Goal: Feedback & Contribution: Contribute content

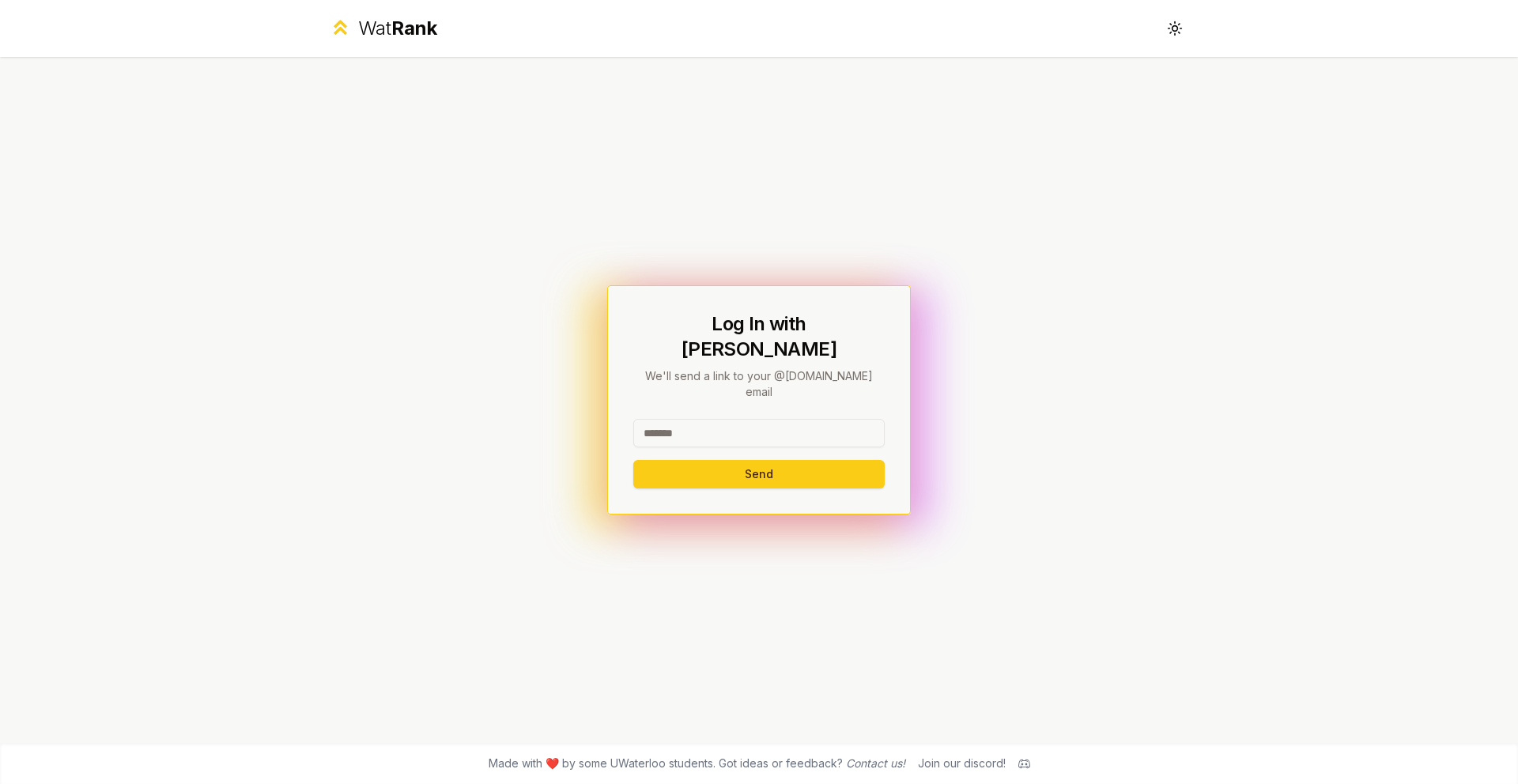
click at [780, 422] on input at bounding box center [759, 433] width 251 height 28
type input "****"
click at [633, 460] on button "Send" at bounding box center [759, 474] width 251 height 28
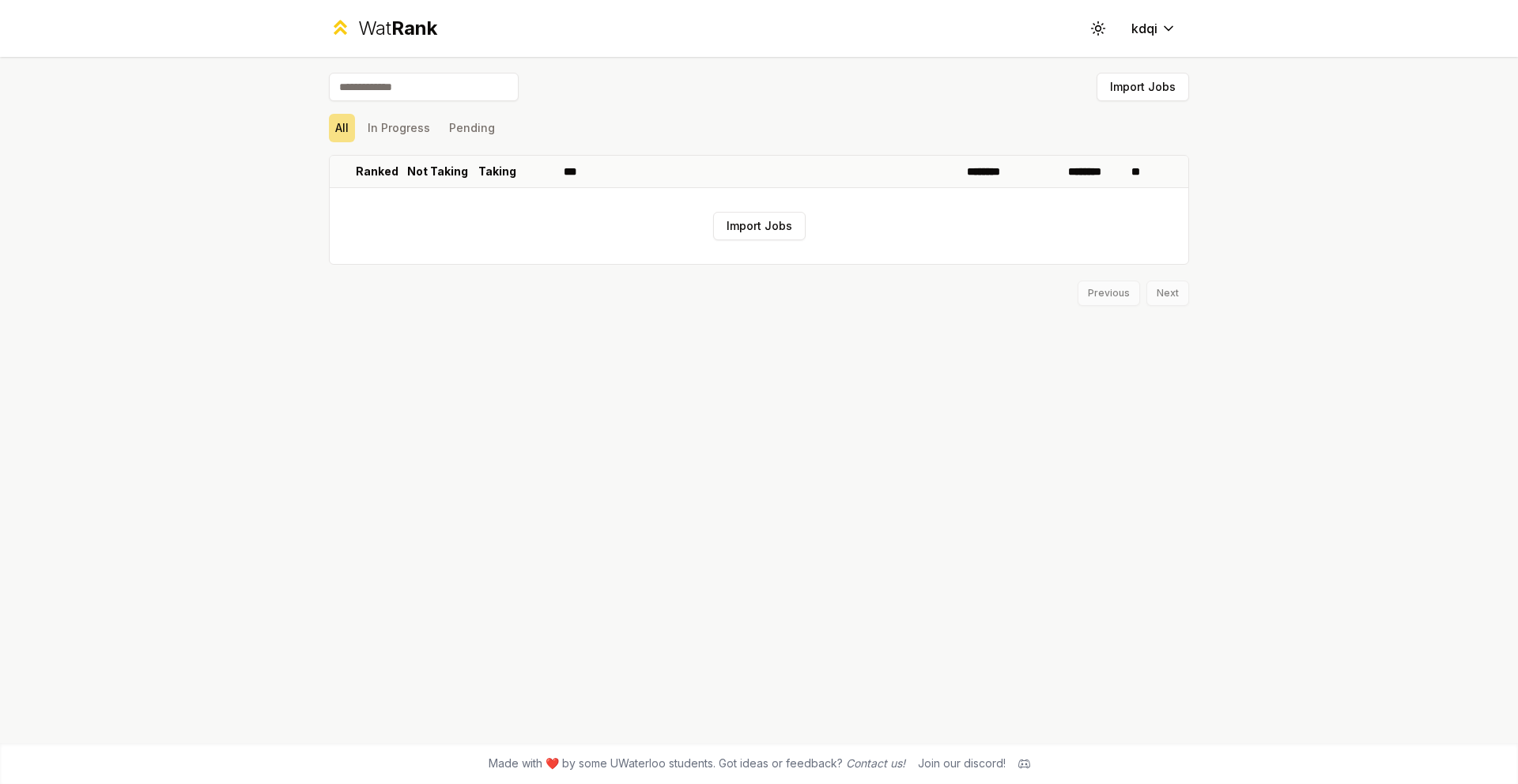
click at [431, 100] on input at bounding box center [423, 86] width 189 height 28
type input "*****"
click at [410, 136] on button "In Progress" at bounding box center [398, 128] width 76 height 28
drag, startPoint x: 336, startPoint y: 136, endPoint x: 346, endPoint y: 135, distance: 10.0
click at [336, 136] on button "All" at bounding box center [341, 128] width 26 height 28
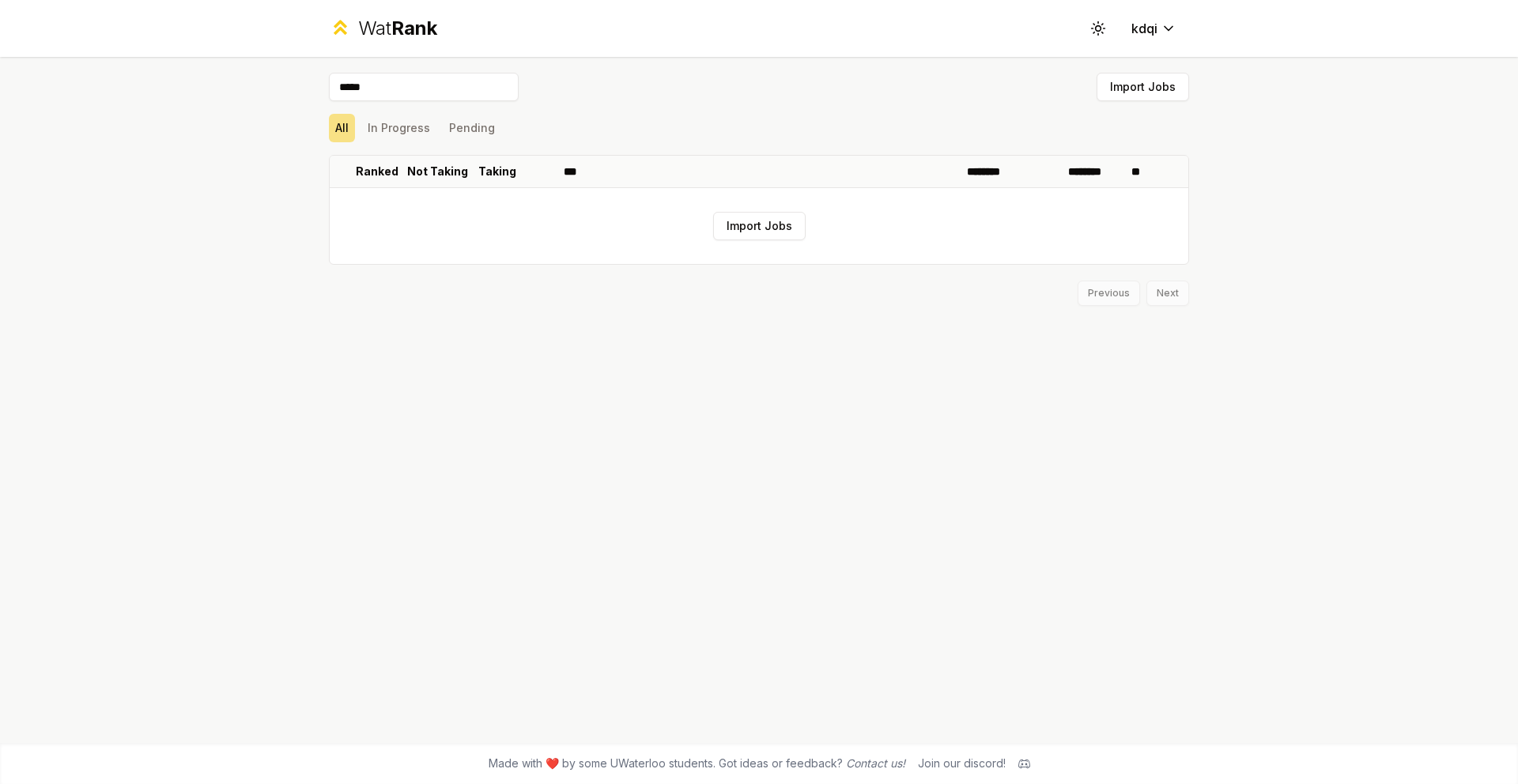
click at [501, 132] on div "All In Progress Pending" at bounding box center [759, 128] width 860 height 28
click at [1104, 295] on div "Previous Next" at bounding box center [759, 286] width 860 height 41
drag, startPoint x: 1171, startPoint y: 292, endPoint x: 1154, endPoint y: 290, distance: 17.1
click at [1171, 292] on div "Previous Next" at bounding box center [759, 286] width 860 height 41
click at [1134, 31] on html "Wat Rank Toggle theme kdqi ***** Import Jobs All In Progress Pending Ranked Not…" at bounding box center [759, 392] width 1518 height 784
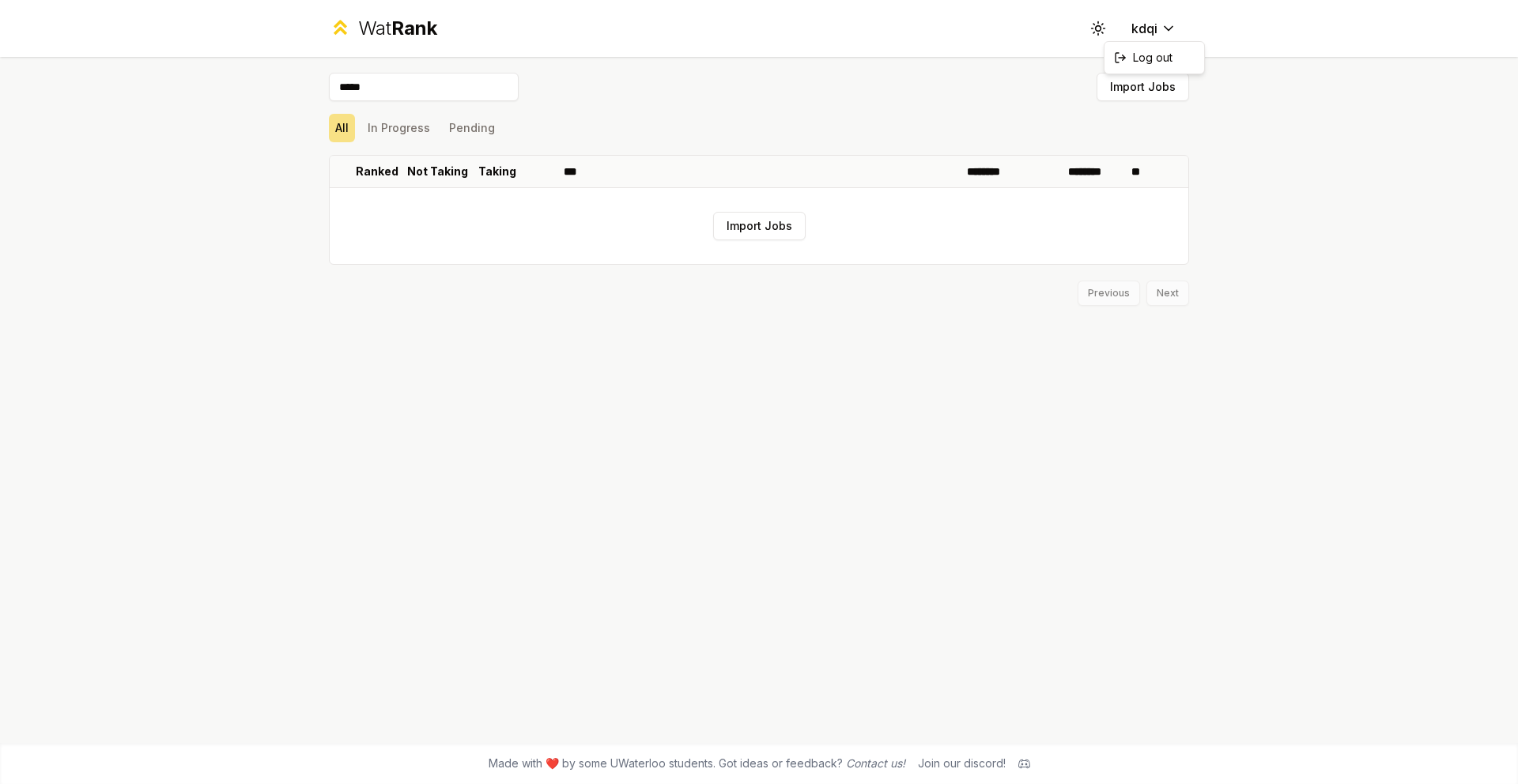
click at [1141, 27] on html "Wat Rank Toggle theme kdqi ***** Import Jobs All In Progress Pending Ranked Not…" at bounding box center [759, 392] width 1518 height 784
click at [412, 21] on span "Rank" at bounding box center [414, 27] width 46 height 23
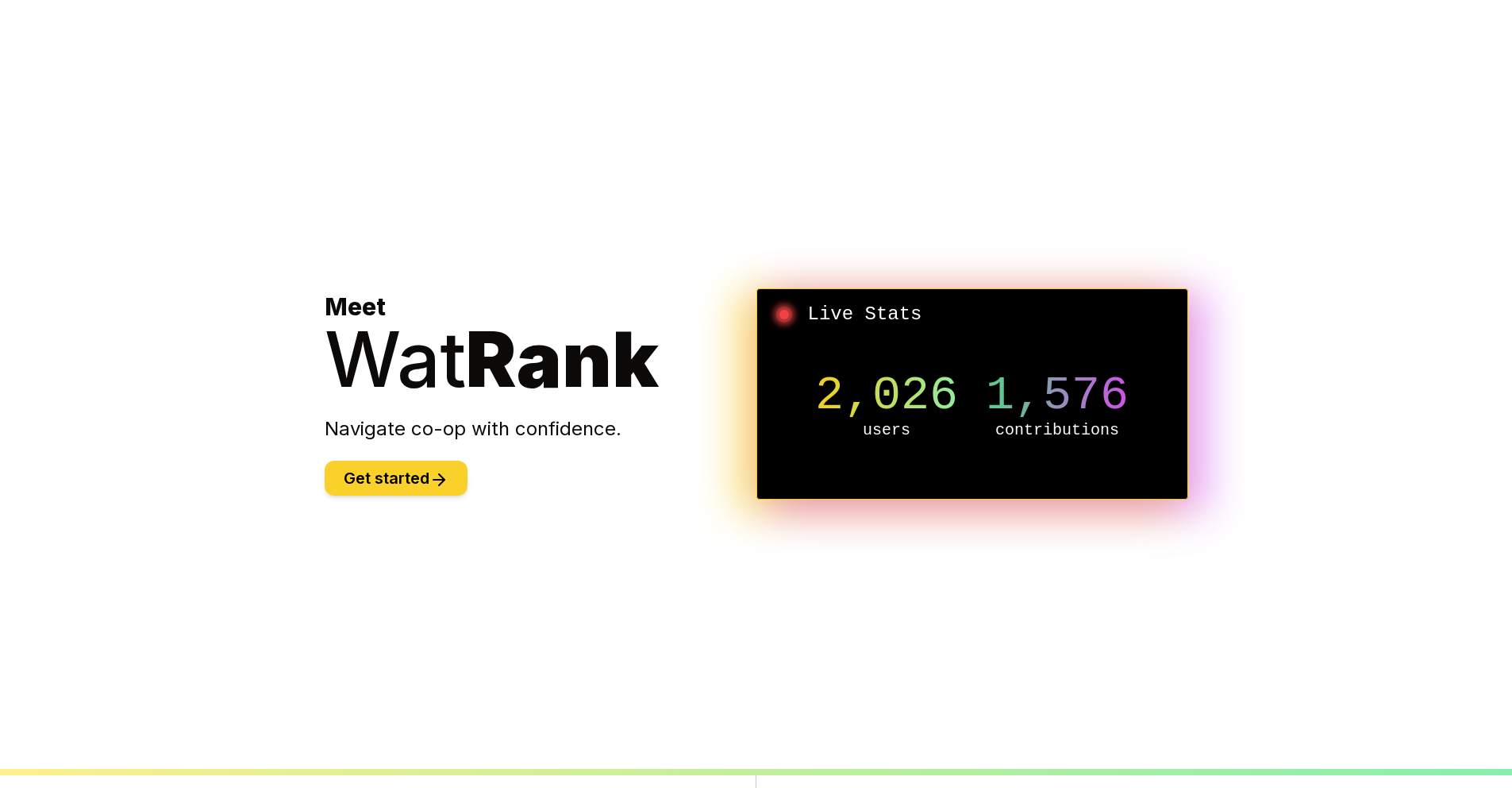
scroll to position [3, 0]
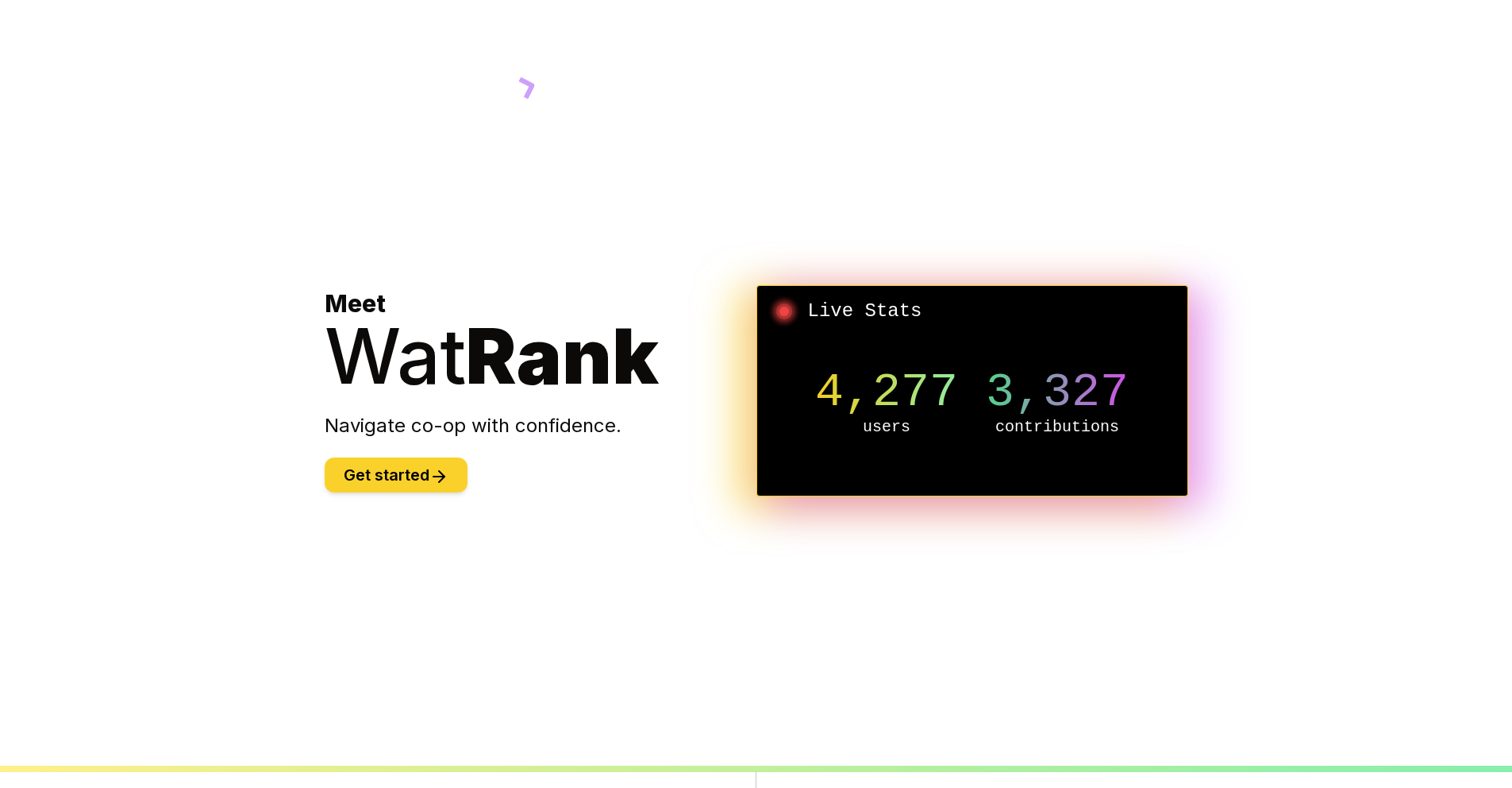
click at [366, 484] on button "Get started" at bounding box center [395, 474] width 143 height 35
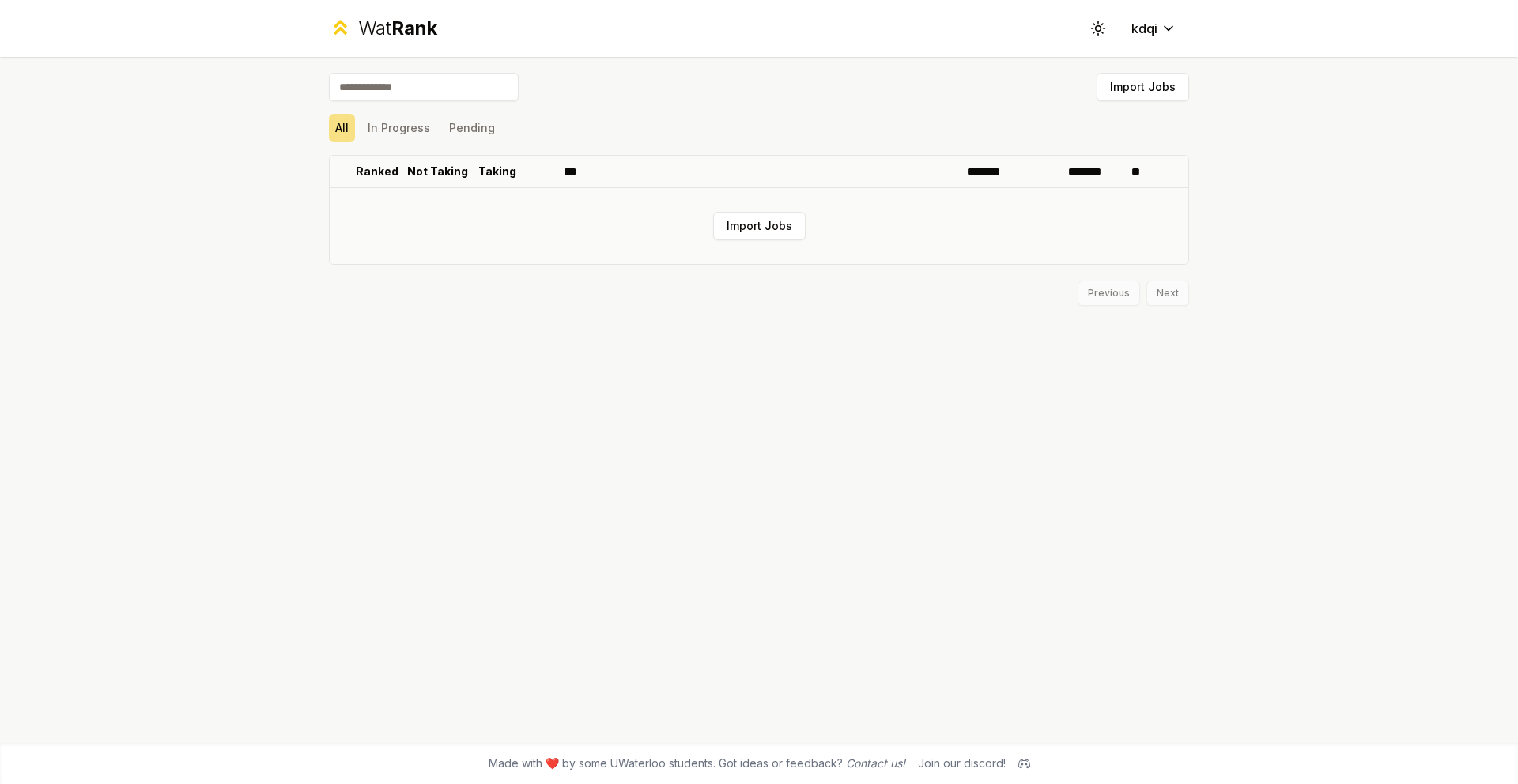
click at [707, 235] on td "Import Jobs" at bounding box center [759, 226] width 859 height 76
click at [735, 234] on button "Import Jobs" at bounding box center [759, 226] width 92 height 28
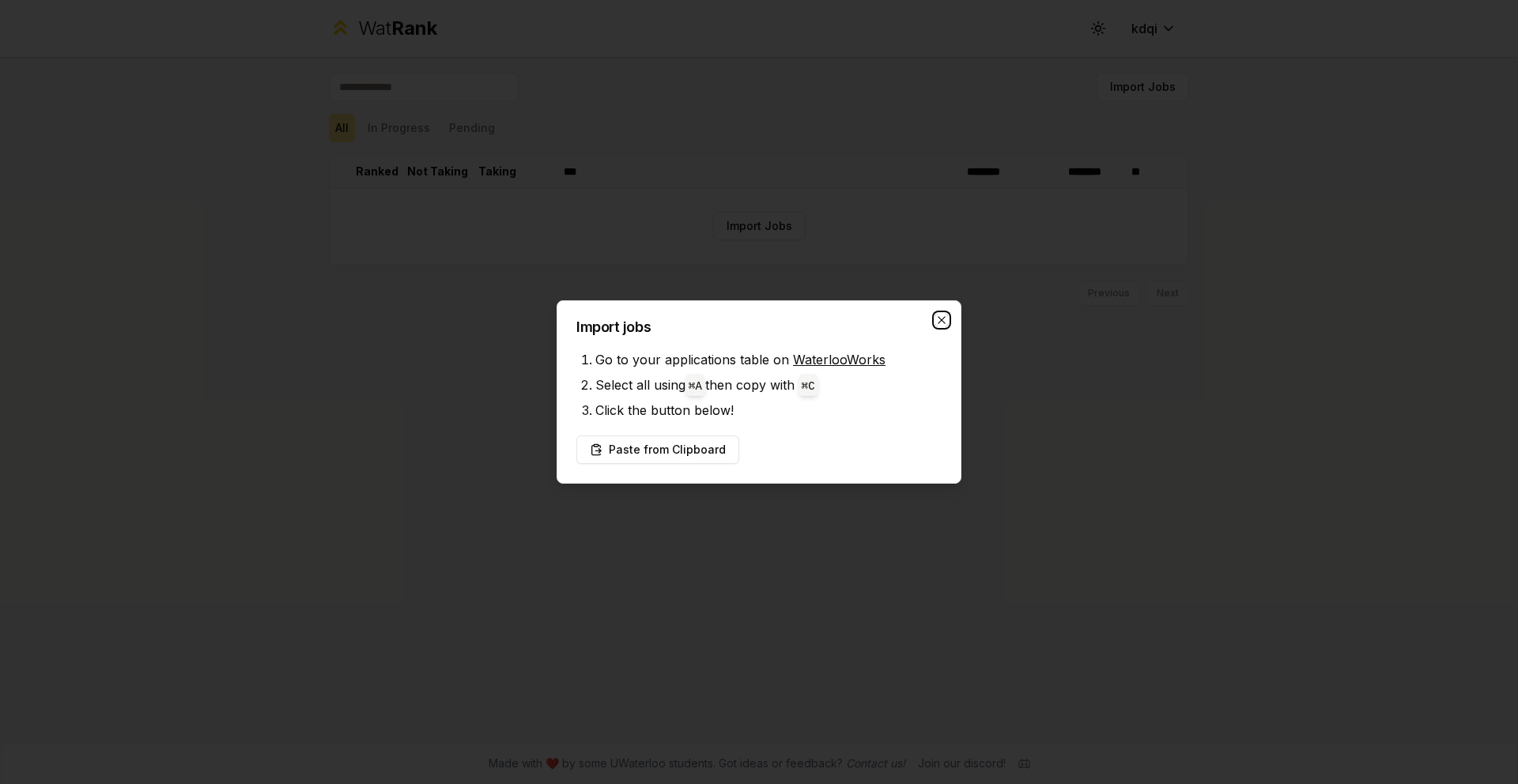
click at [941, 314] on icon "button" at bounding box center [941, 320] width 13 height 13
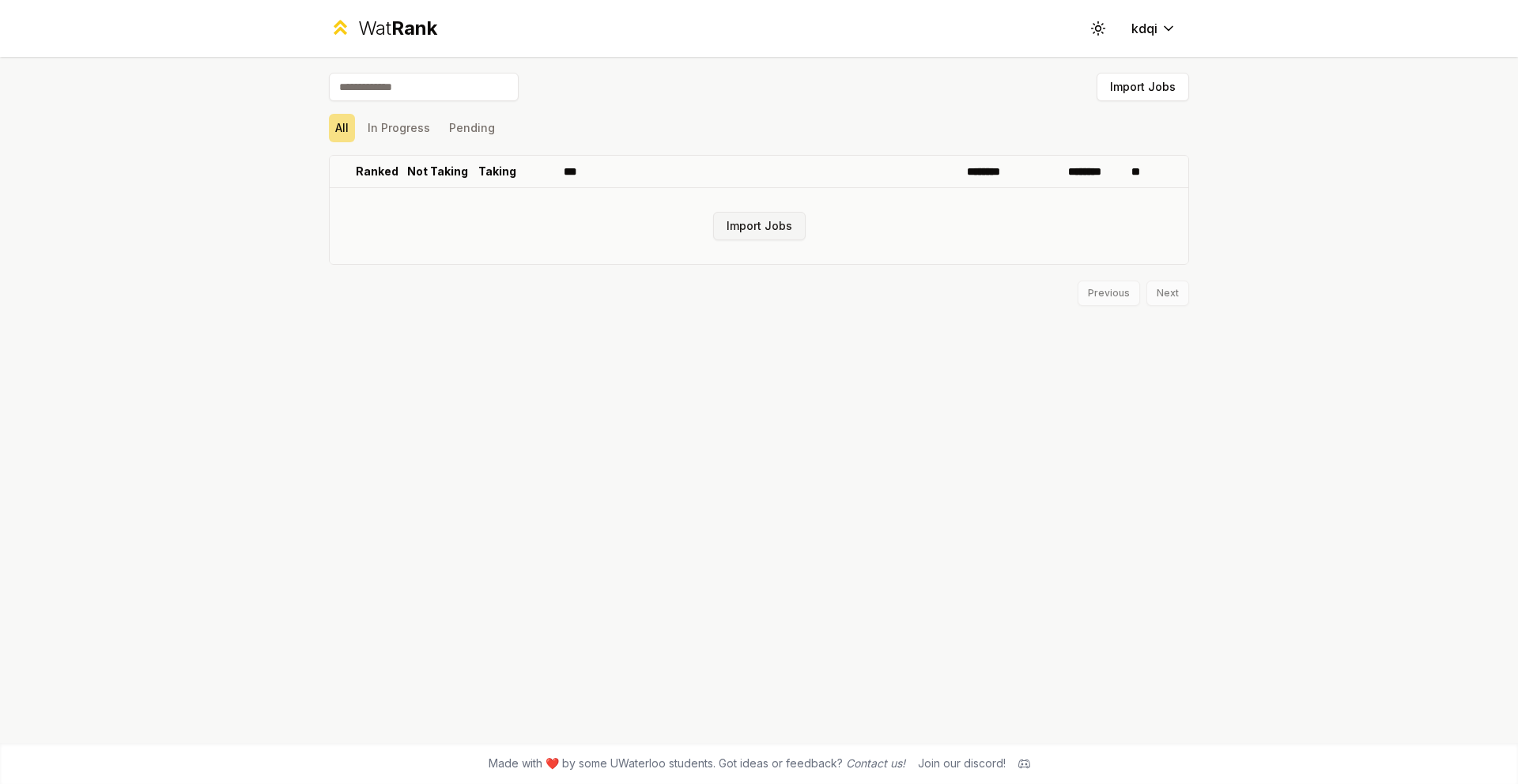
click at [747, 226] on button "Import Jobs" at bounding box center [759, 226] width 92 height 28
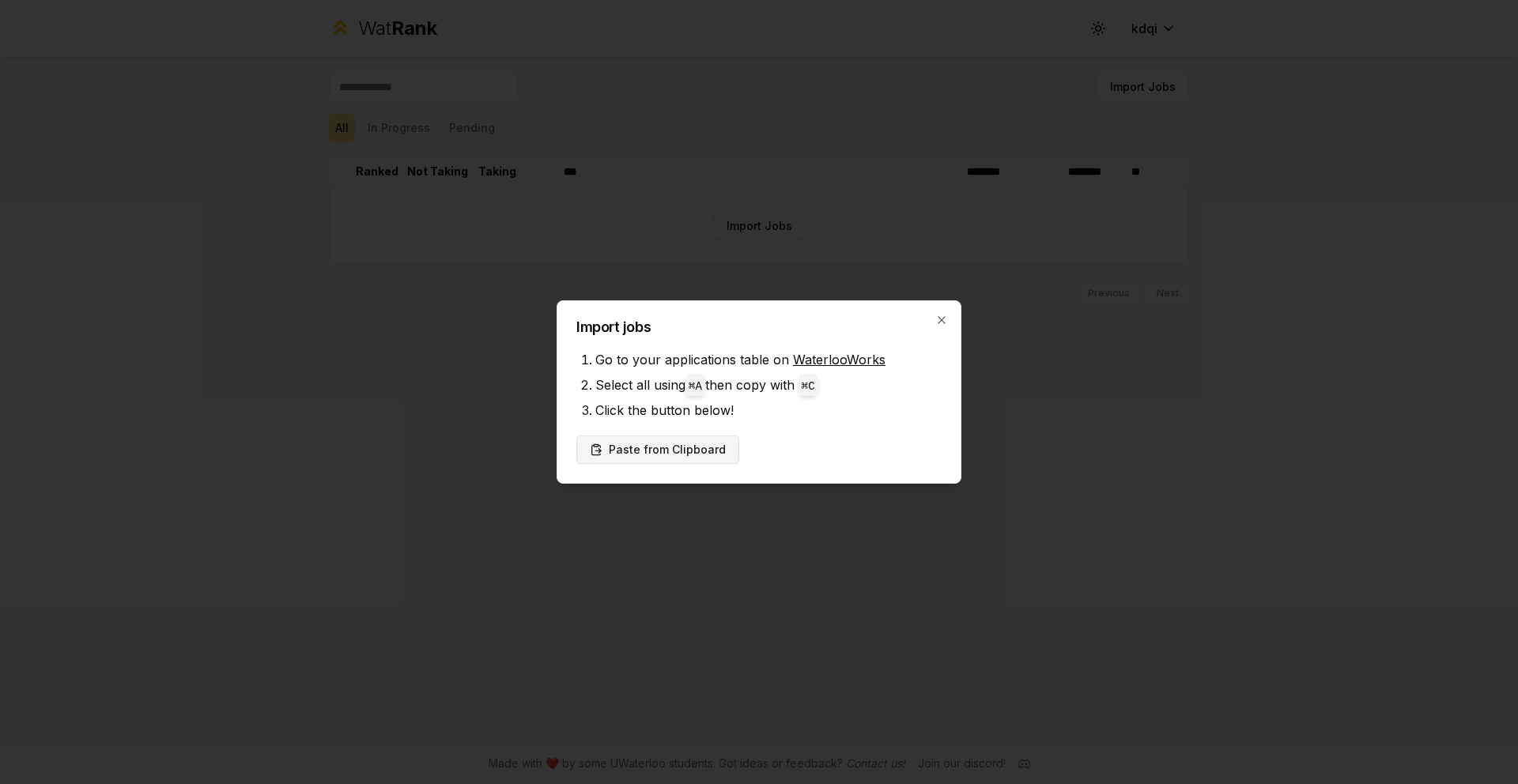
click at [696, 448] on button "Paste from Clipboard" at bounding box center [657, 449] width 163 height 28
click at [655, 456] on button "Paste from Clipboard" at bounding box center [657, 449] width 163 height 28
click at [946, 319] on icon "button" at bounding box center [941, 320] width 13 height 13
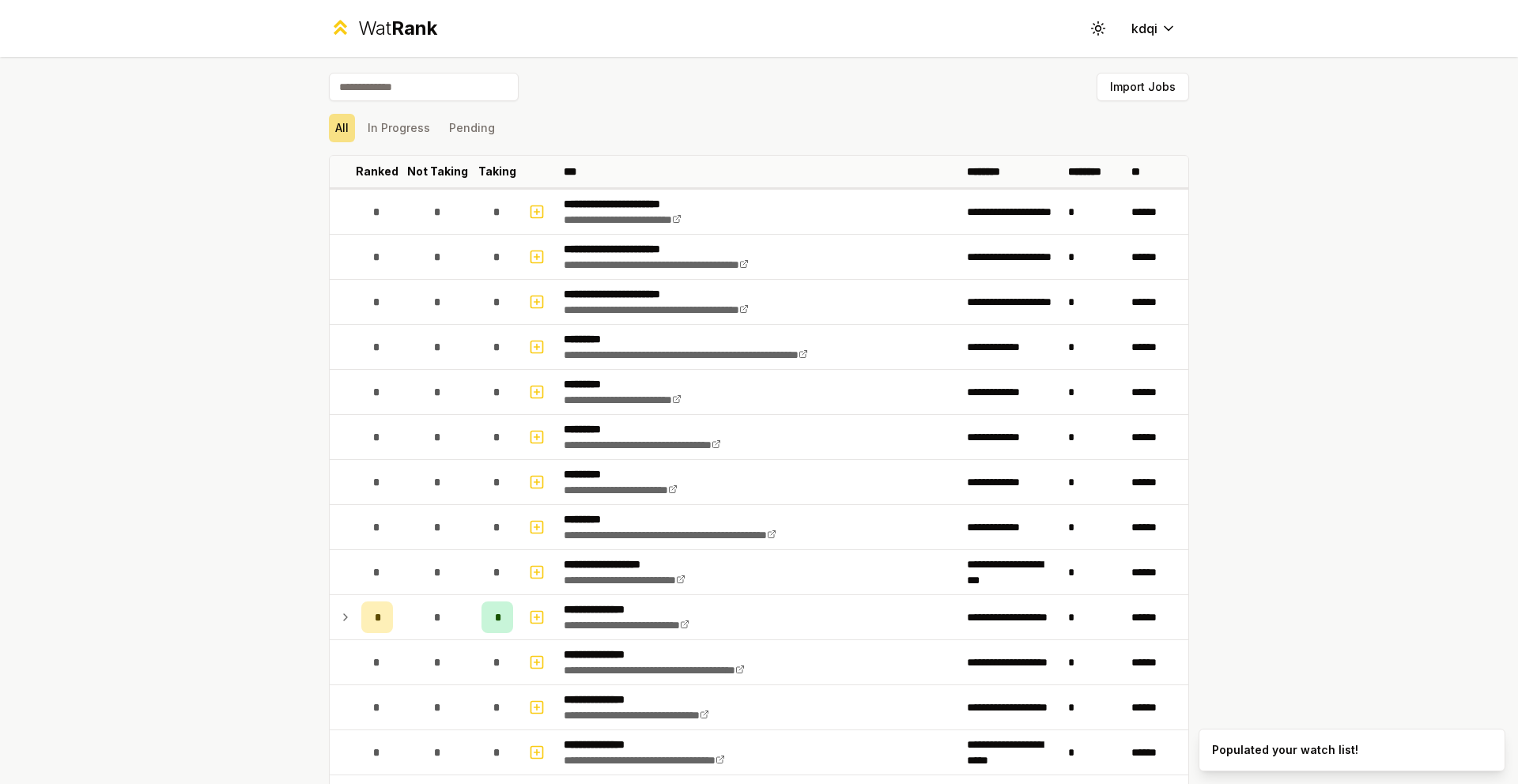
click at [1312, 376] on div "**********" at bounding box center [759, 392] width 1518 height 784
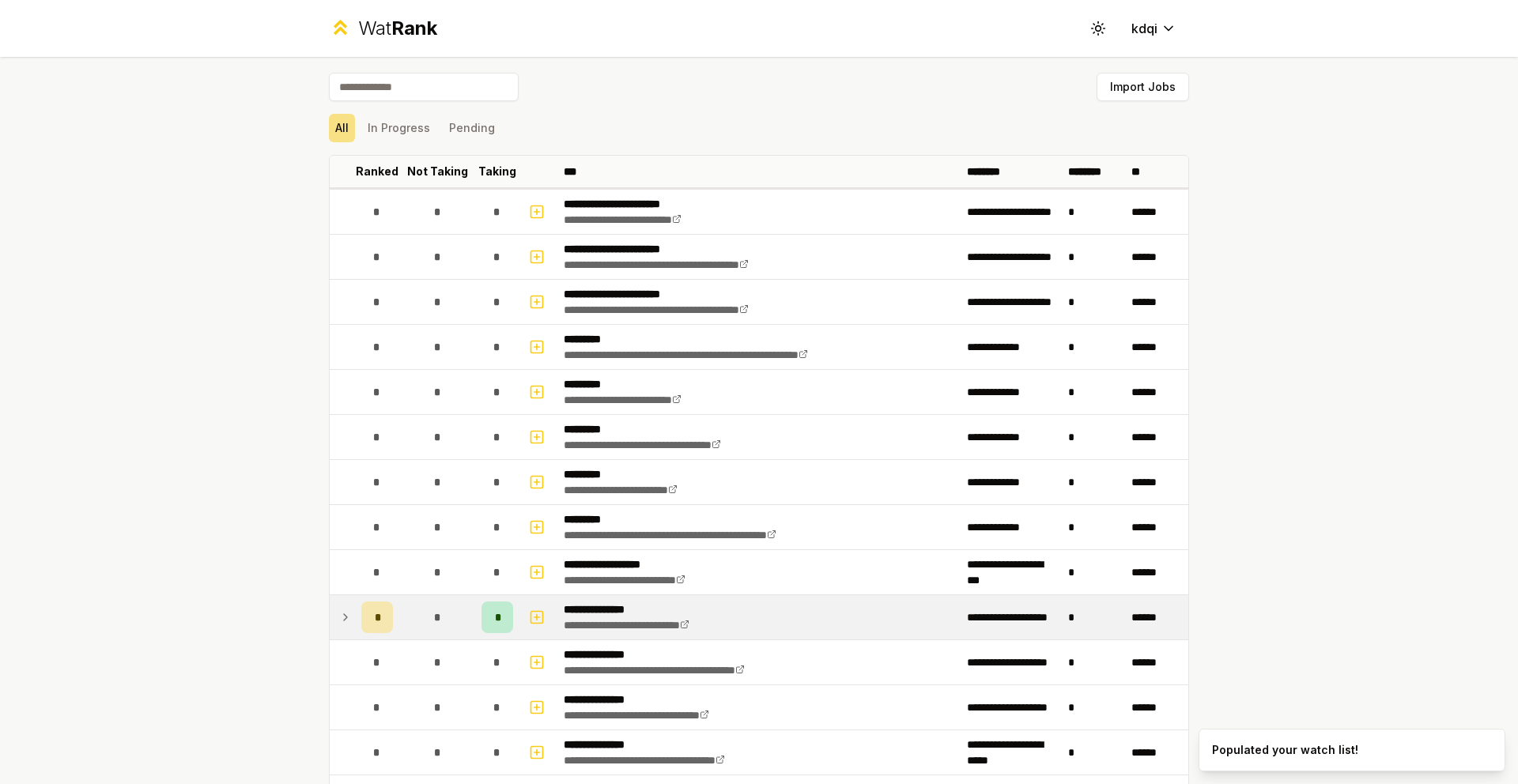
click at [799, 611] on td "**********" at bounding box center [759, 617] width 403 height 44
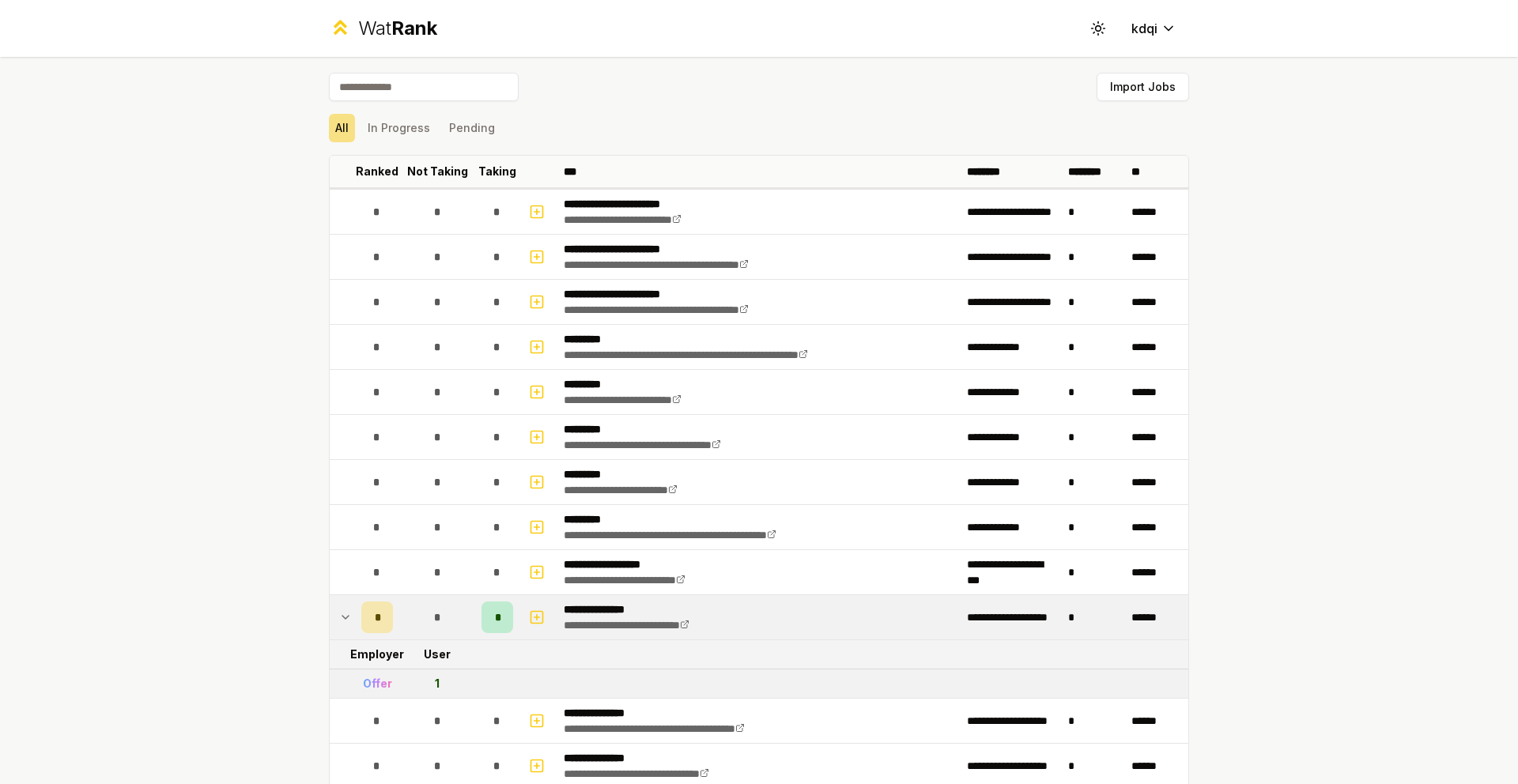
click at [799, 611] on td "**********" at bounding box center [759, 617] width 403 height 44
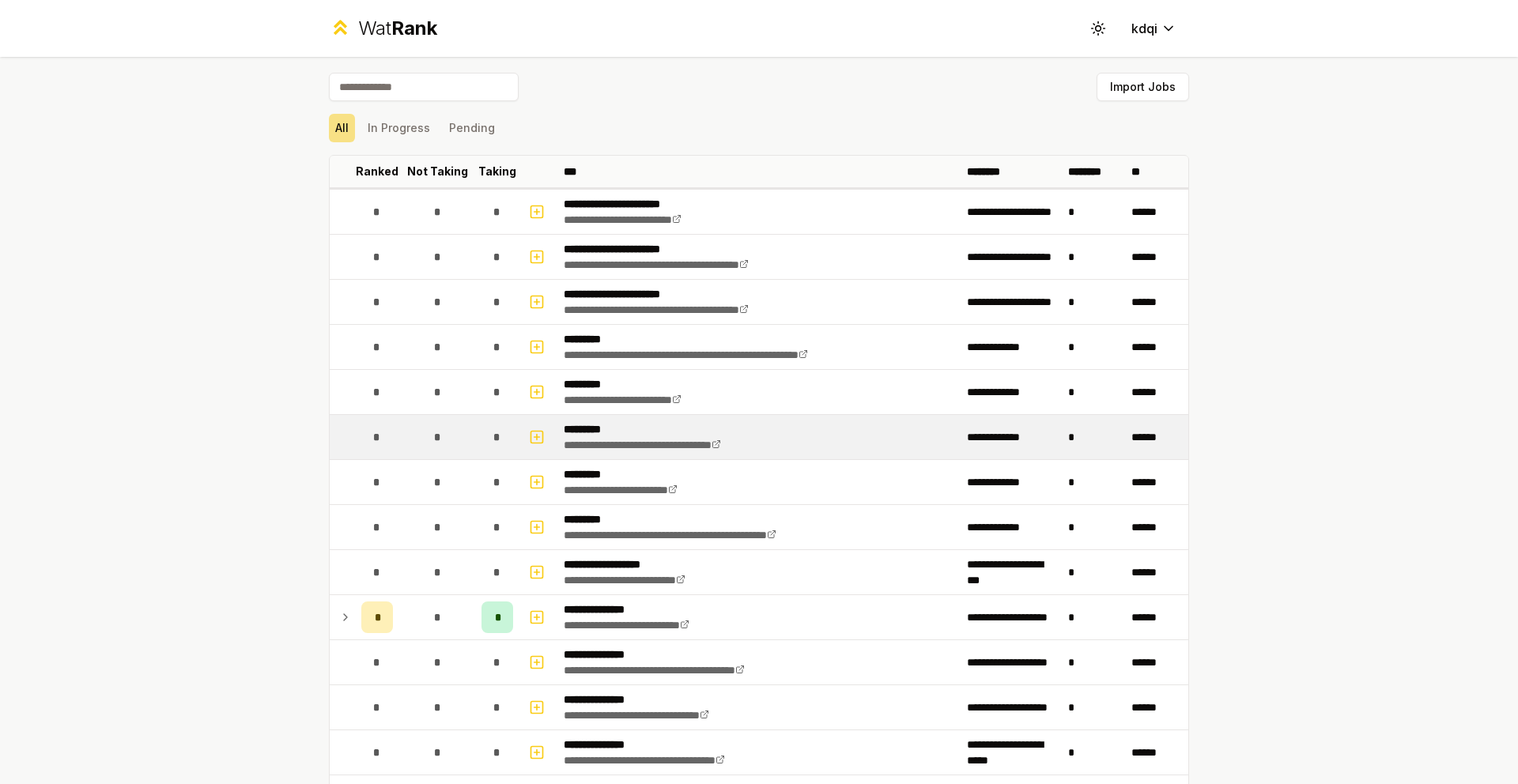
click at [745, 437] on div "**********" at bounding box center [678, 437] width 231 height 31
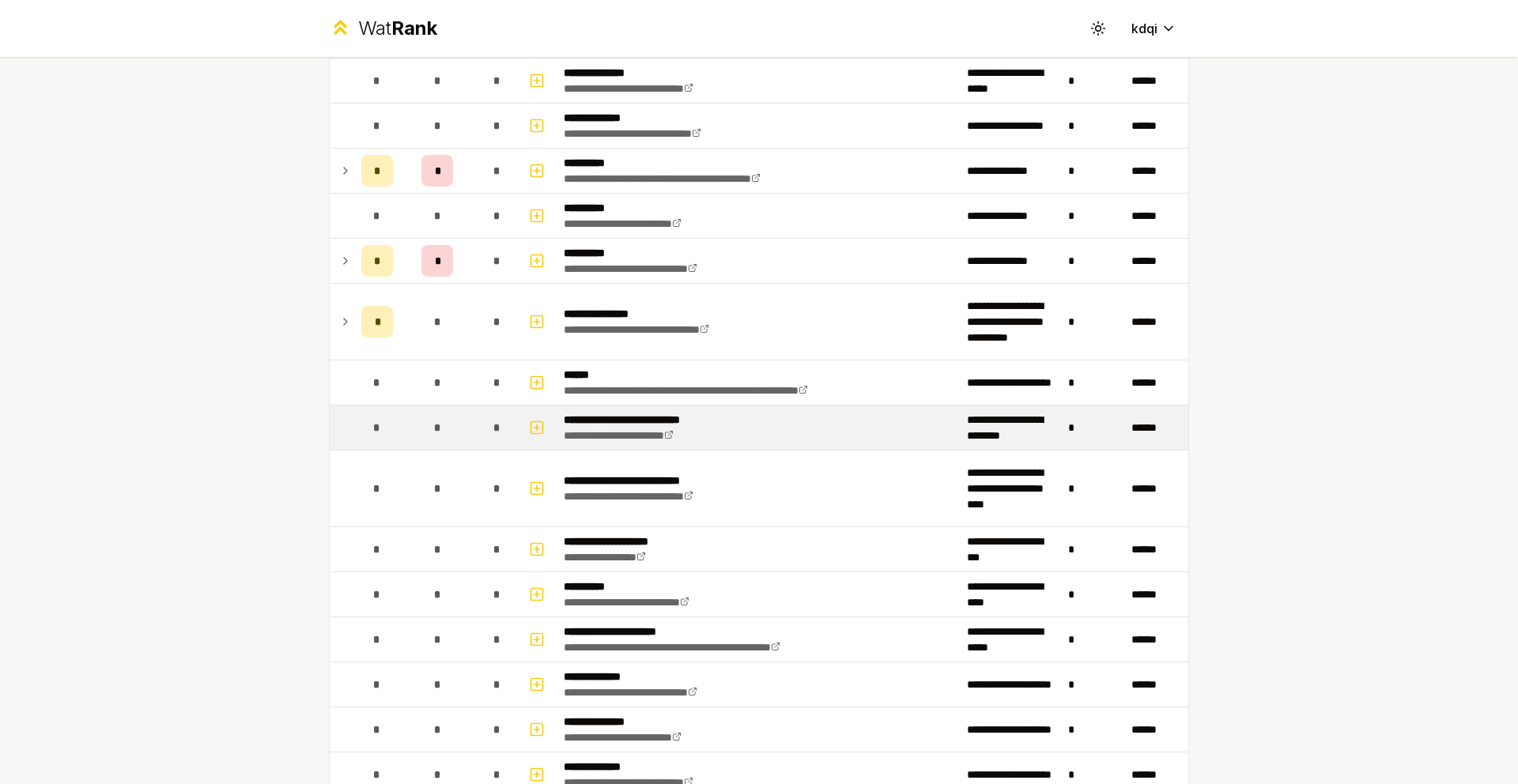
scroll to position [772, 0]
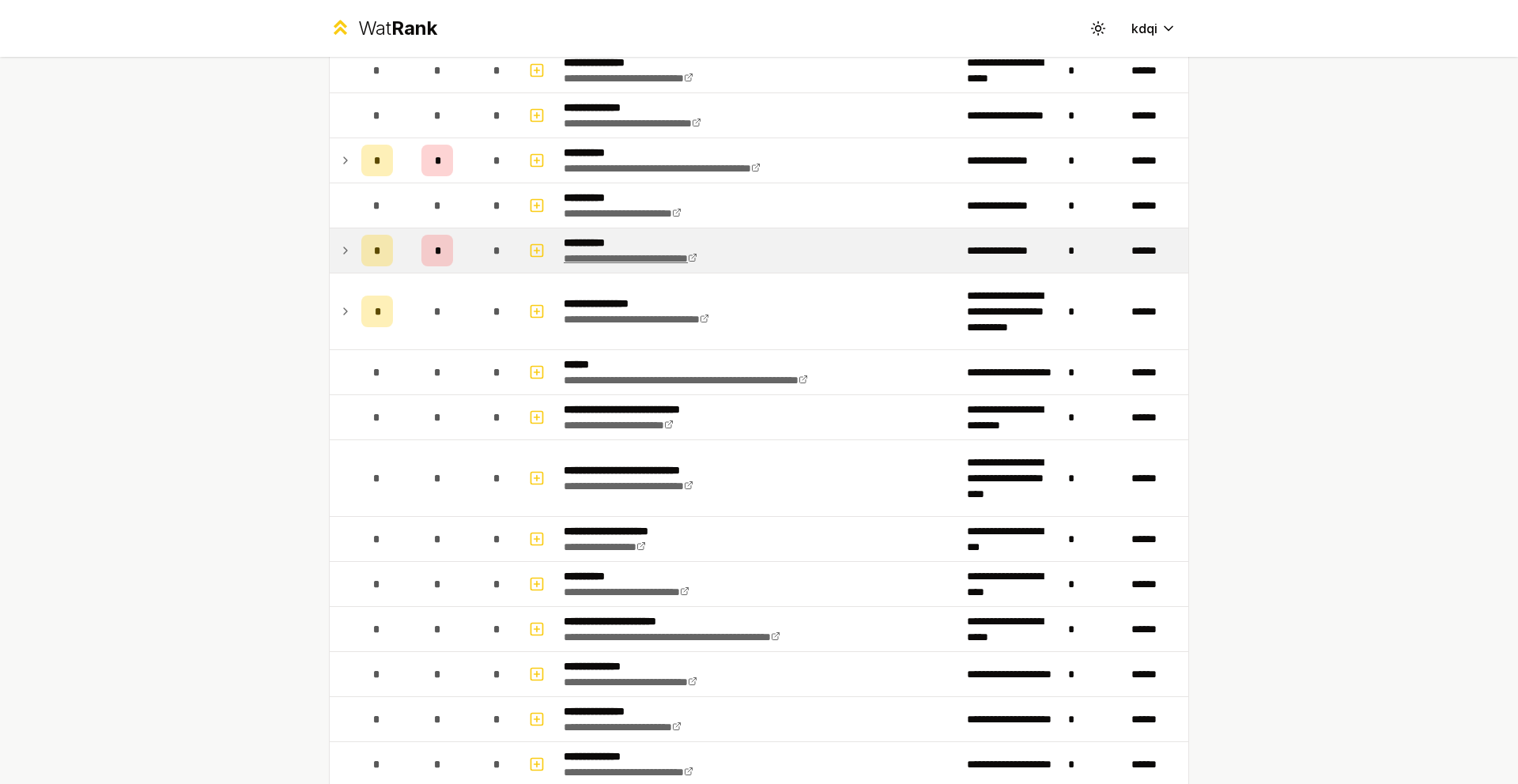
click at [651, 259] on link "**********" at bounding box center [630, 258] width 133 height 11
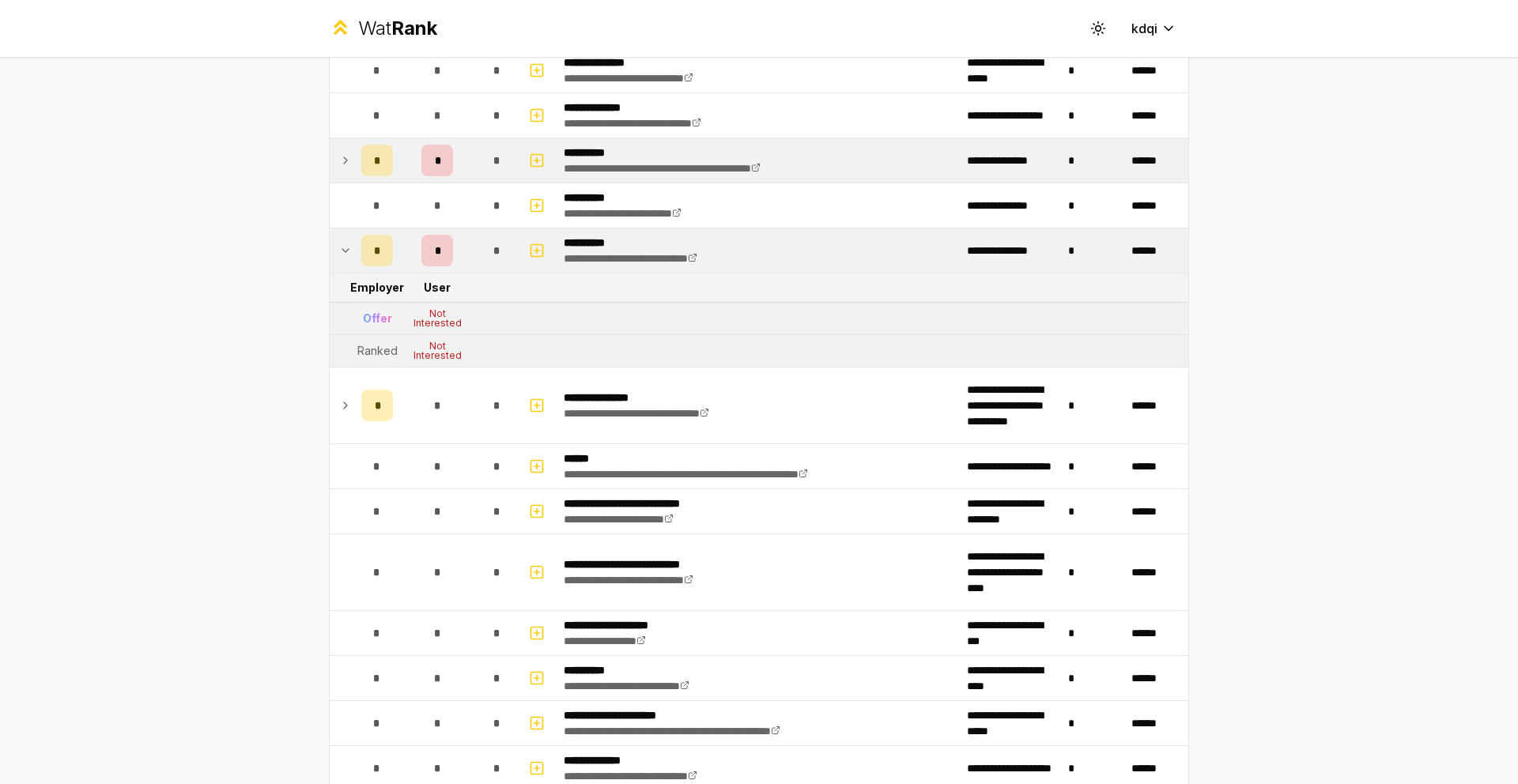
scroll to position [769, 0]
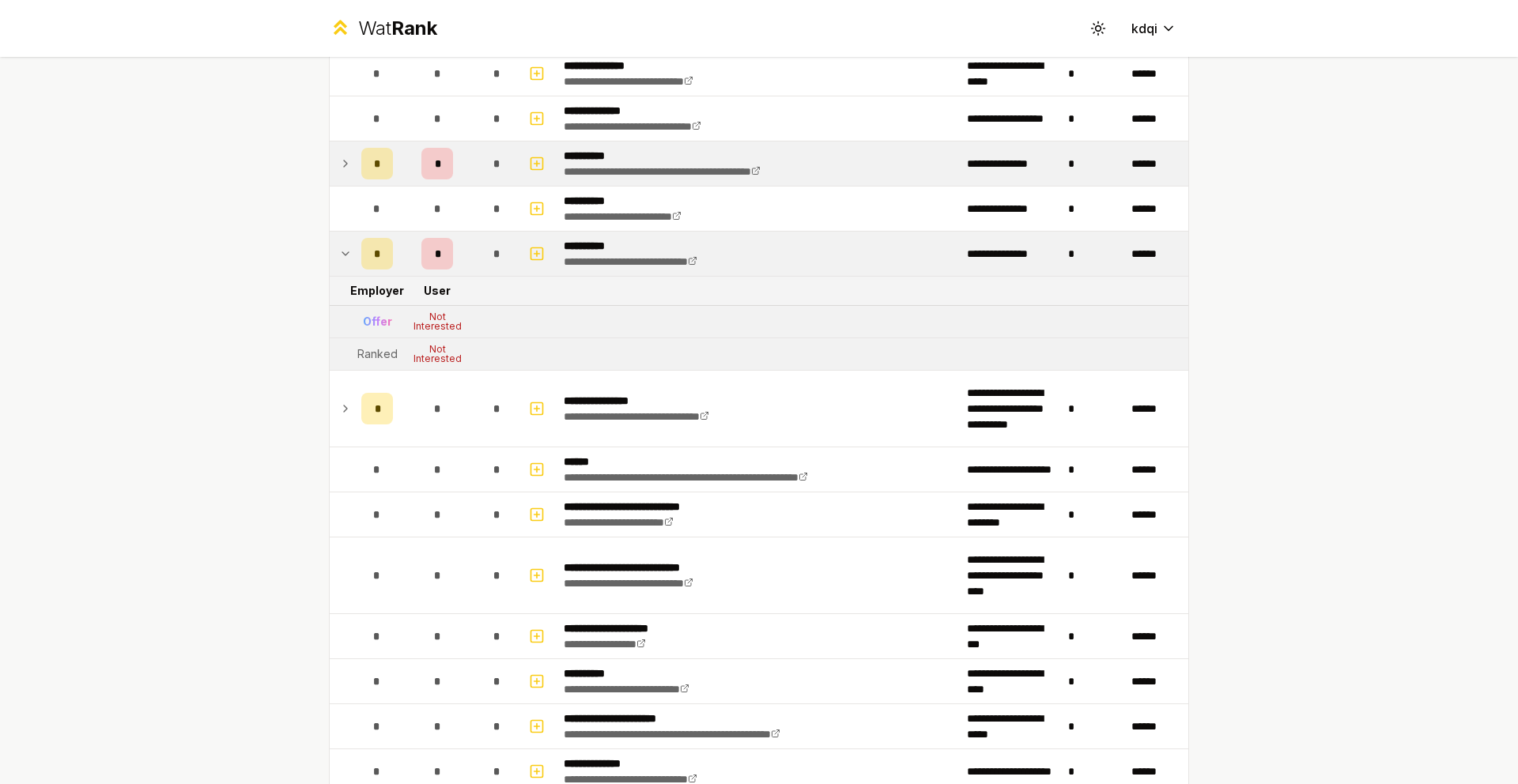
click at [343, 163] on icon at bounding box center [344, 164] width 3 height 6
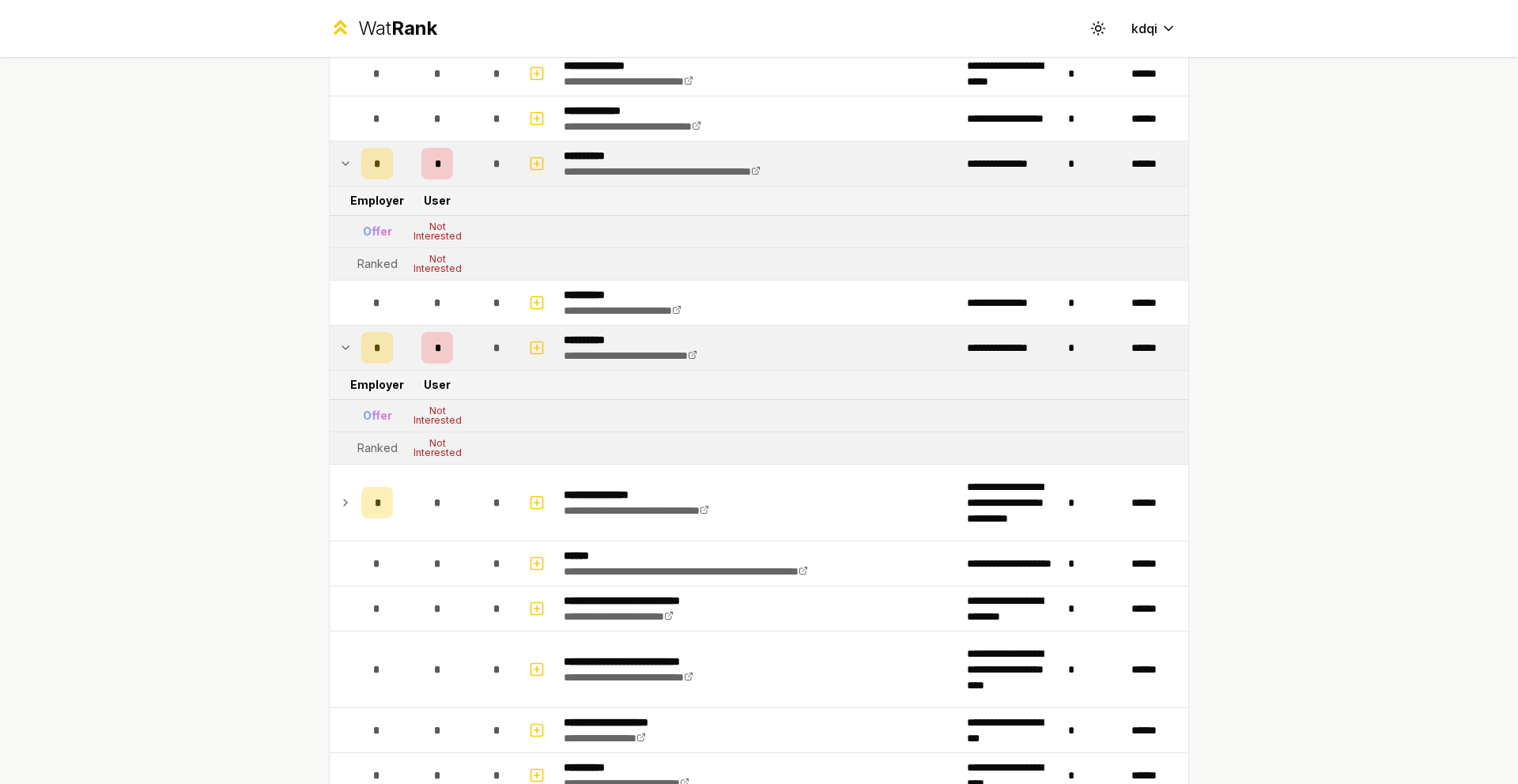
click at [341, 352] on icon at bounding box center [345, 347] width 13 height 19
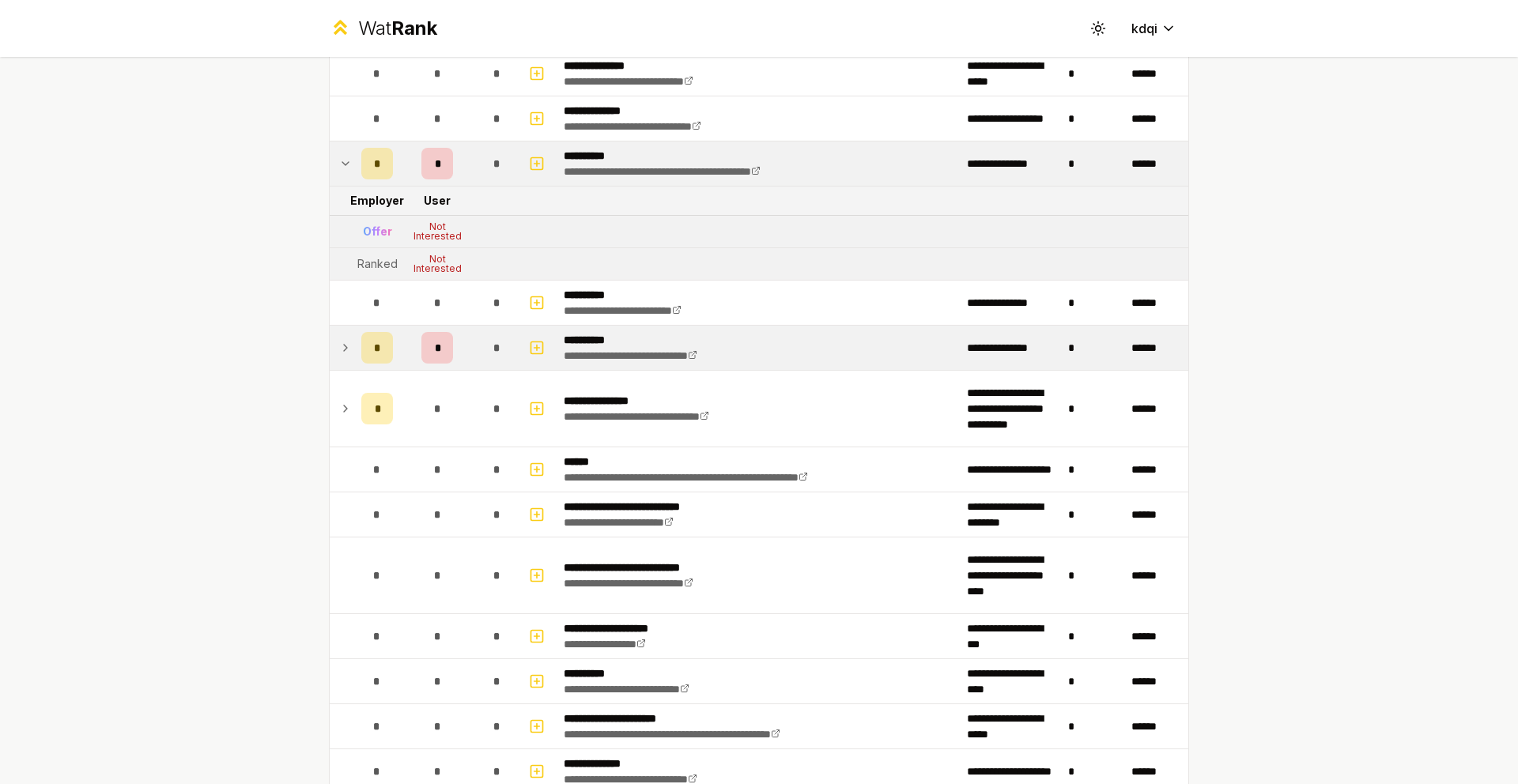
click at [342, 349] on icon at bounding box center [345, 347] width 13 height 19
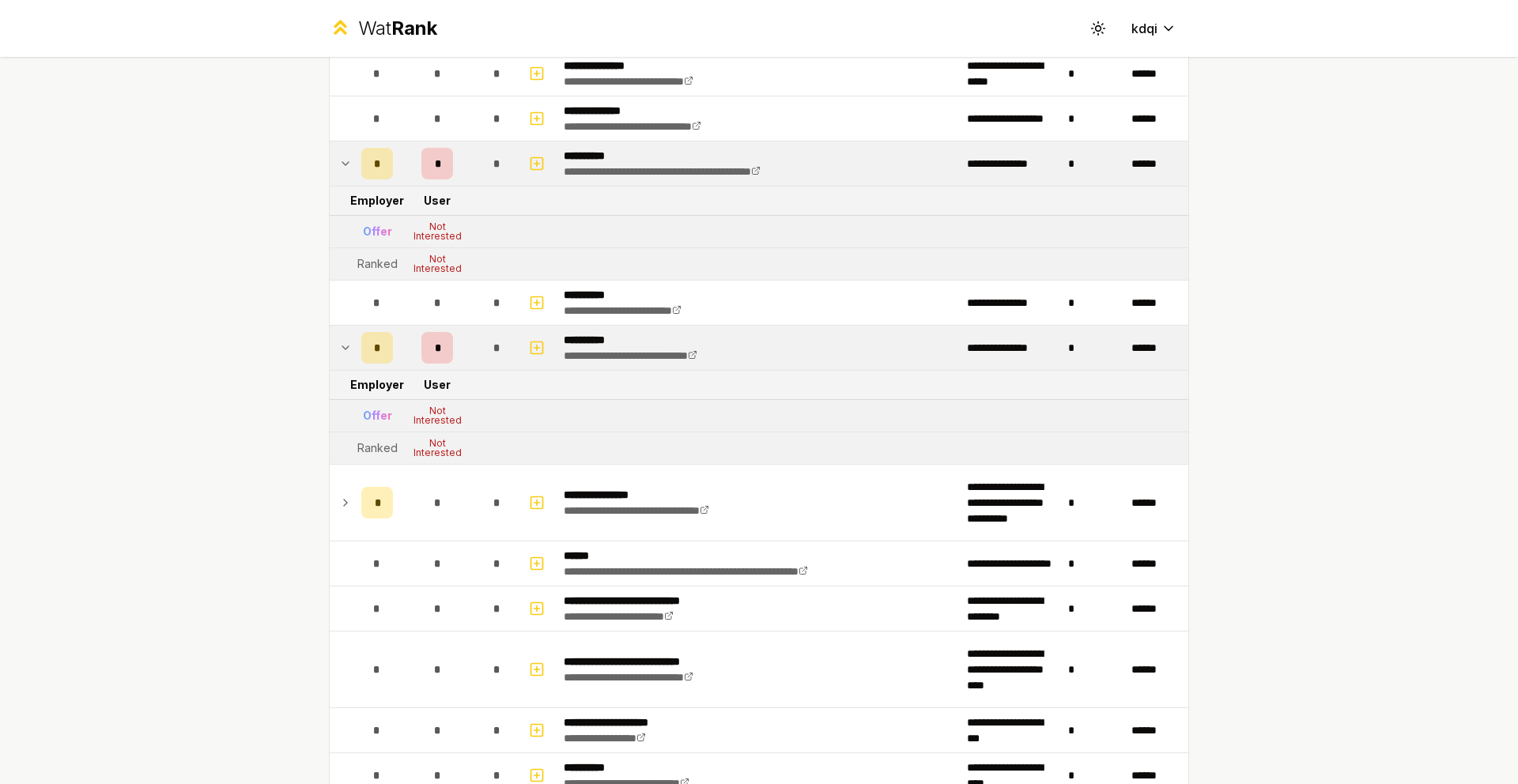
click at [342, 349] on icon at bounding box center [345, 347] width 13 height 19
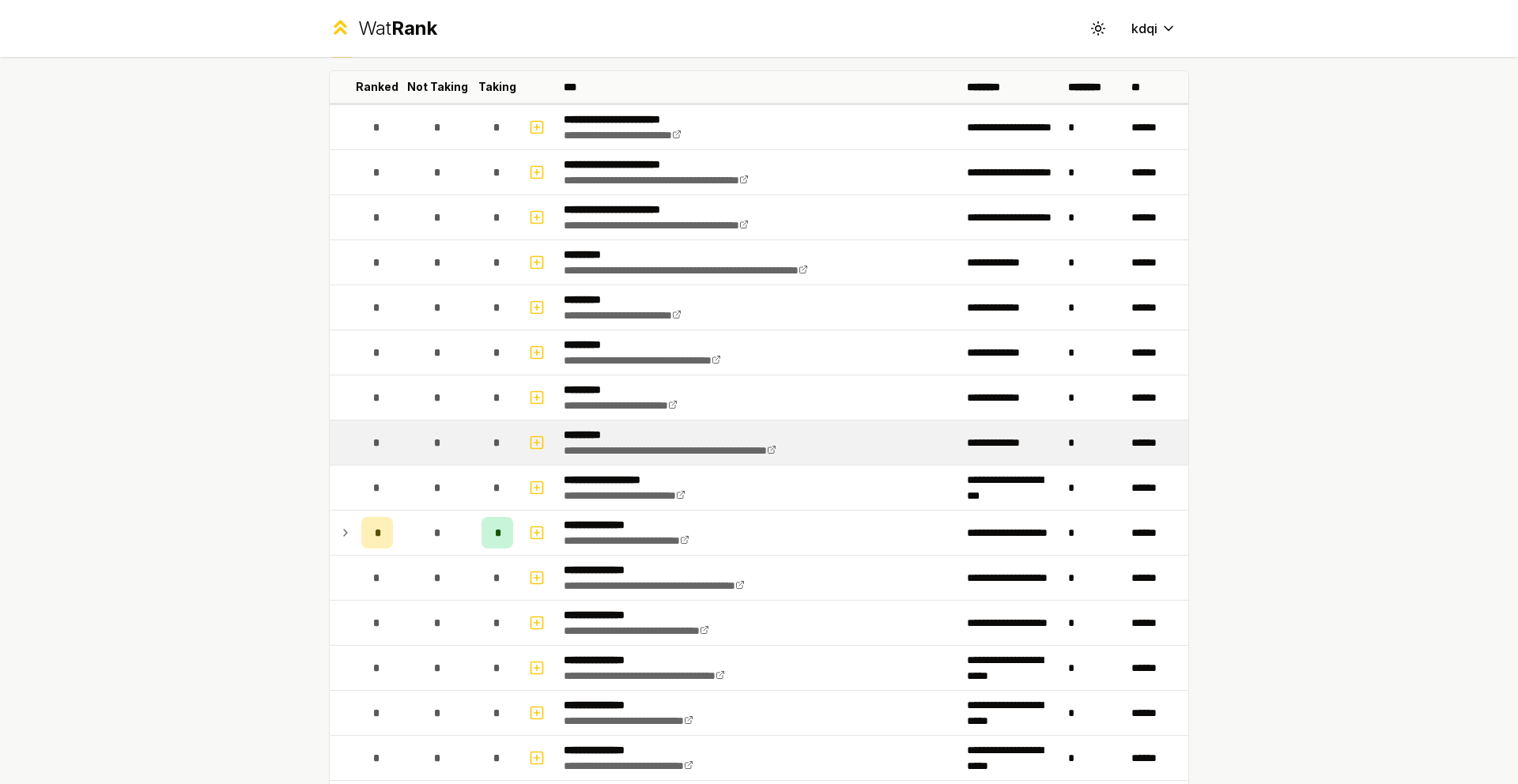
scroll to position [156, 0]
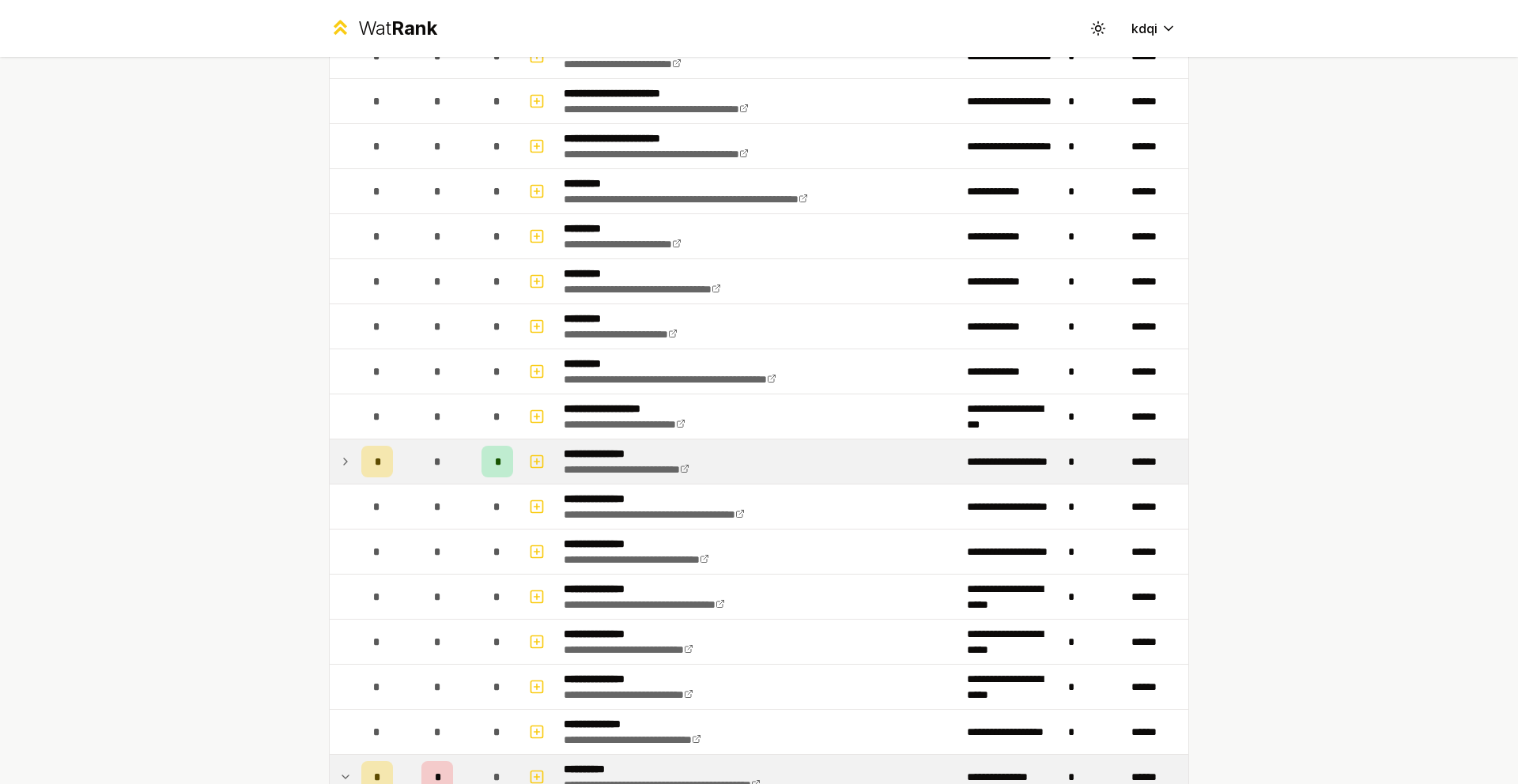
click at [345, 465] on td at bounding box center [342, 461] width 26 height 44
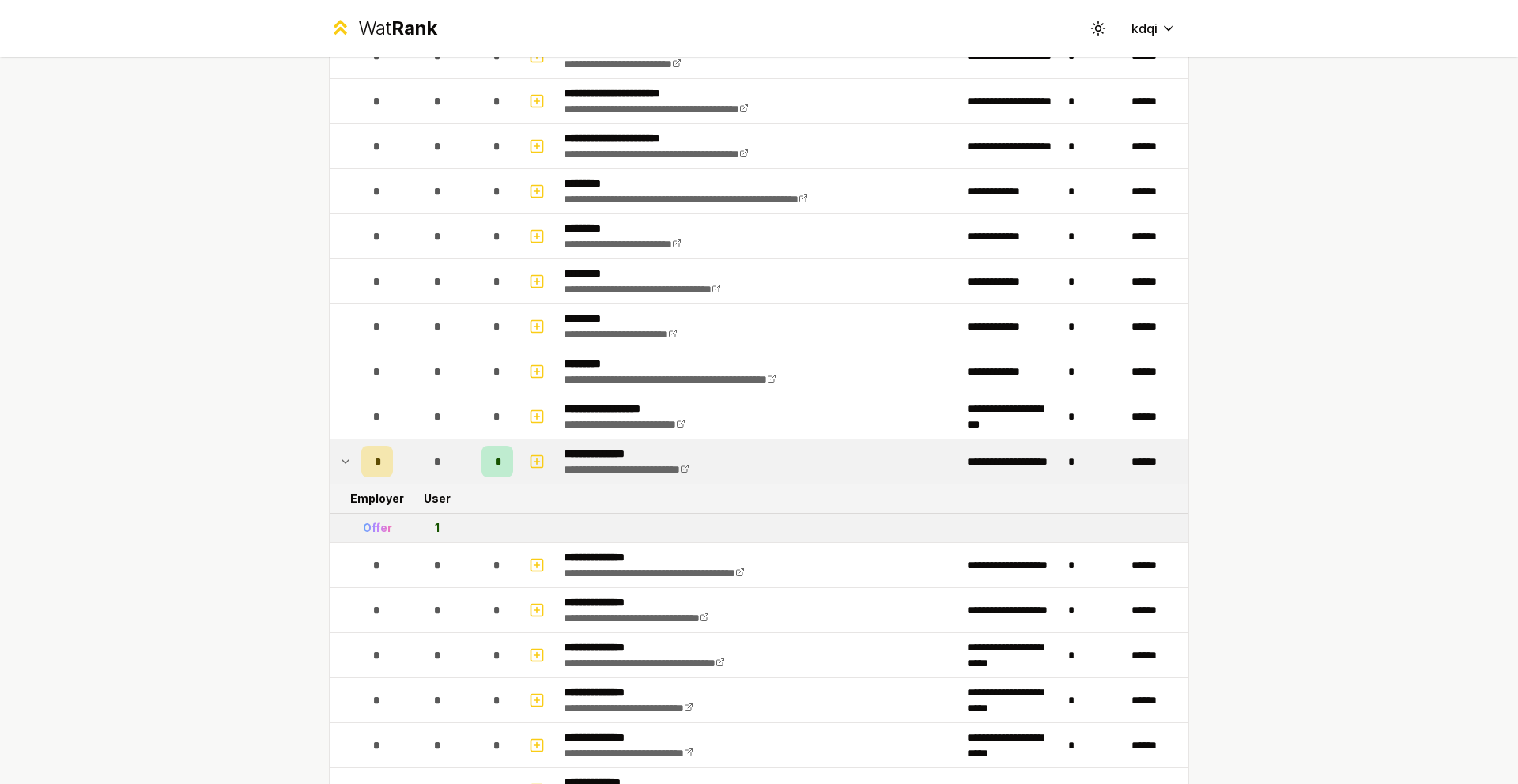
click at [343, 463] on icon at bounding box center [345, 461] width 13 height 19
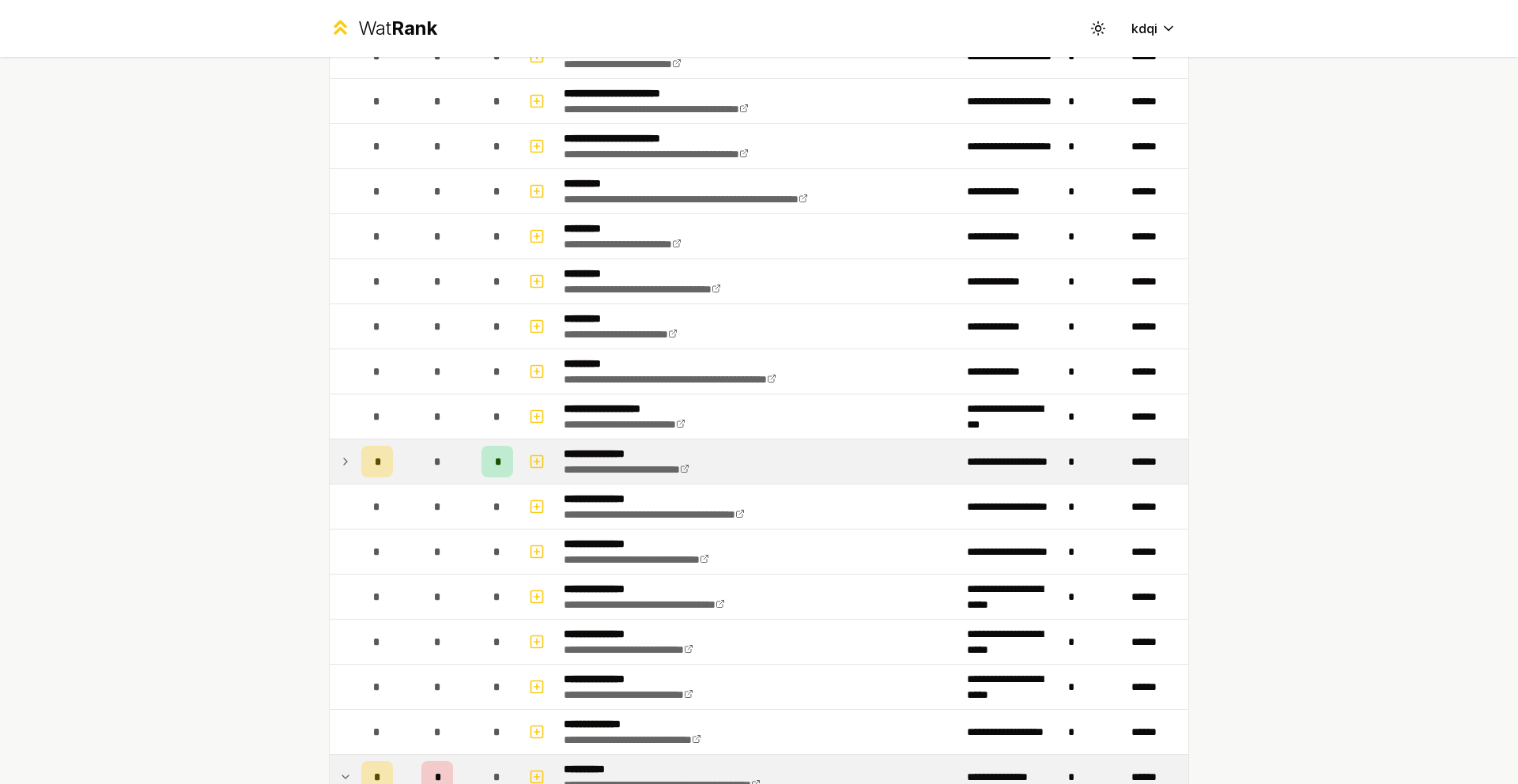
scroll to position [505, 0]
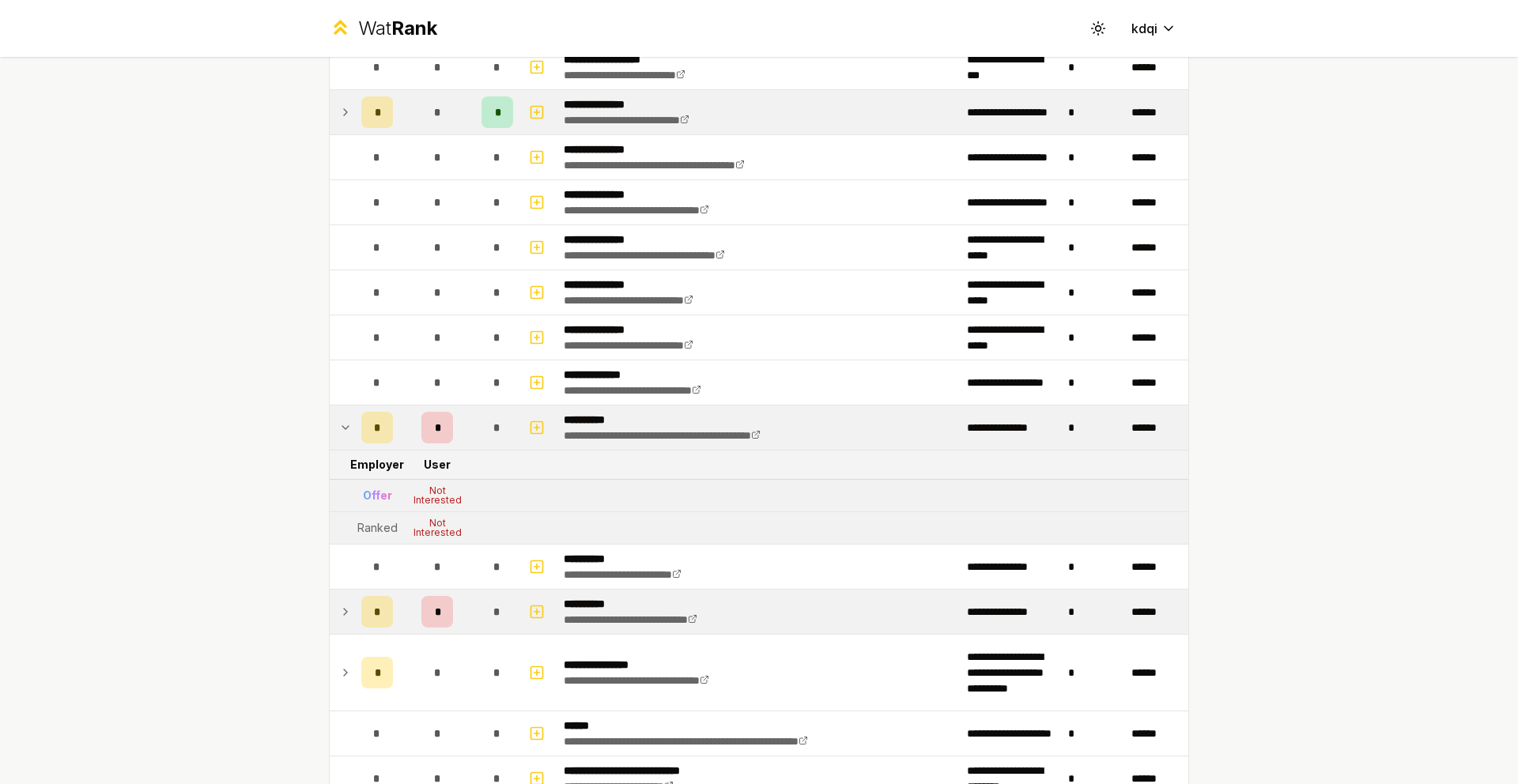
click at [340, 613] on icon at bounding box center [345, 611] width 13 height 19
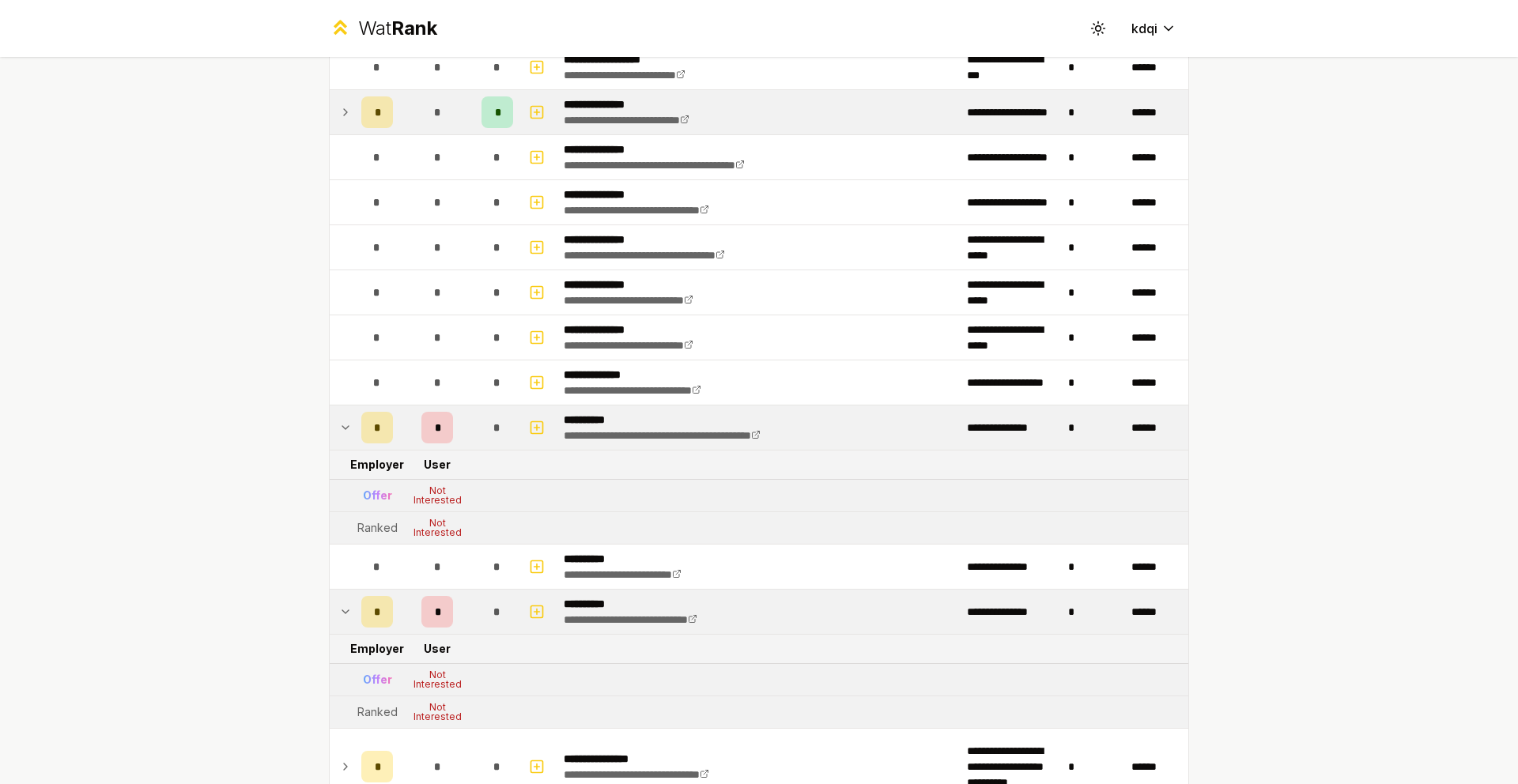
click at [340, 609] on icon at bounding box center [345, 611] width 13 height 19
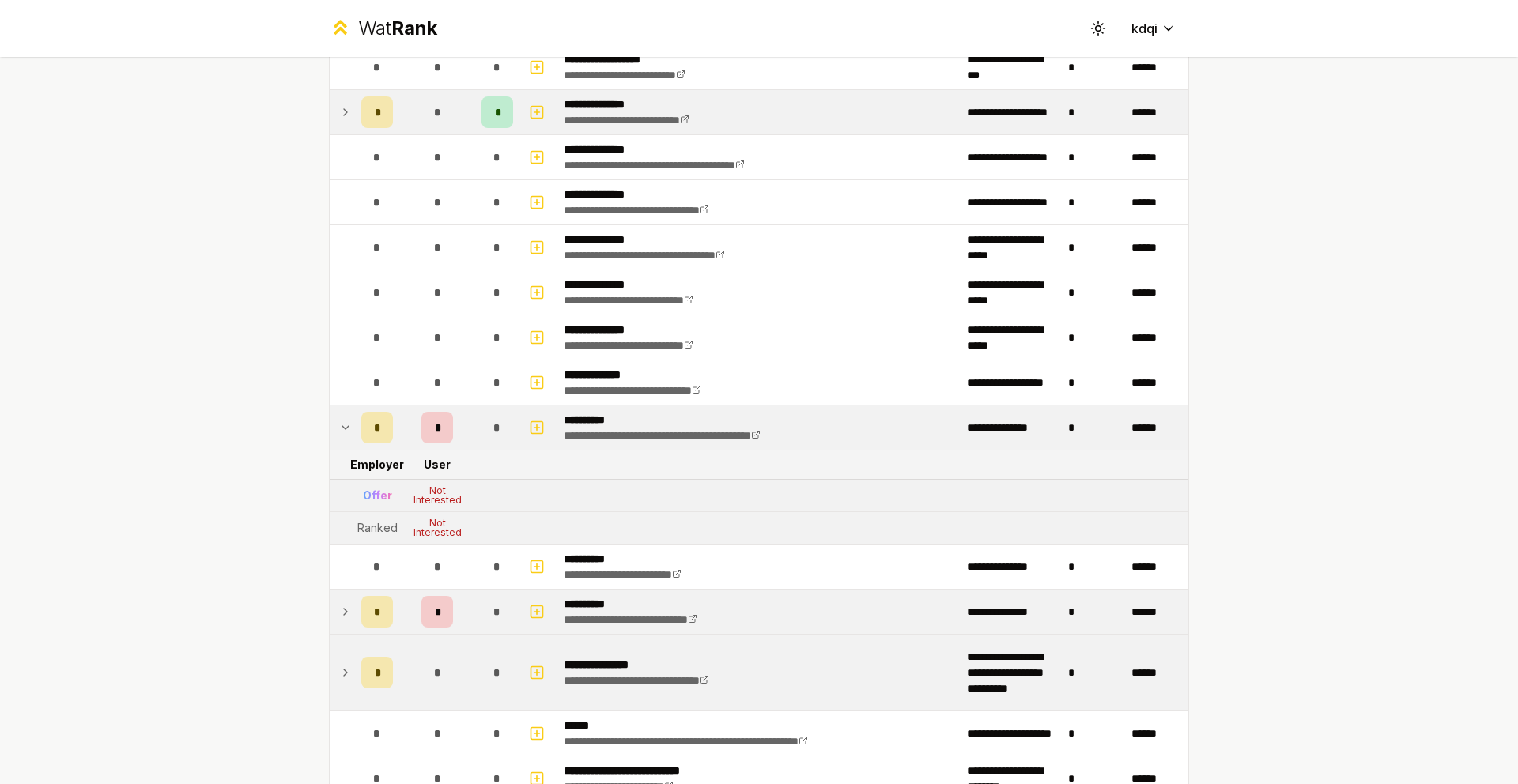
click at [343, 661] on td at bounding box center [342, 672] width 26 height 76
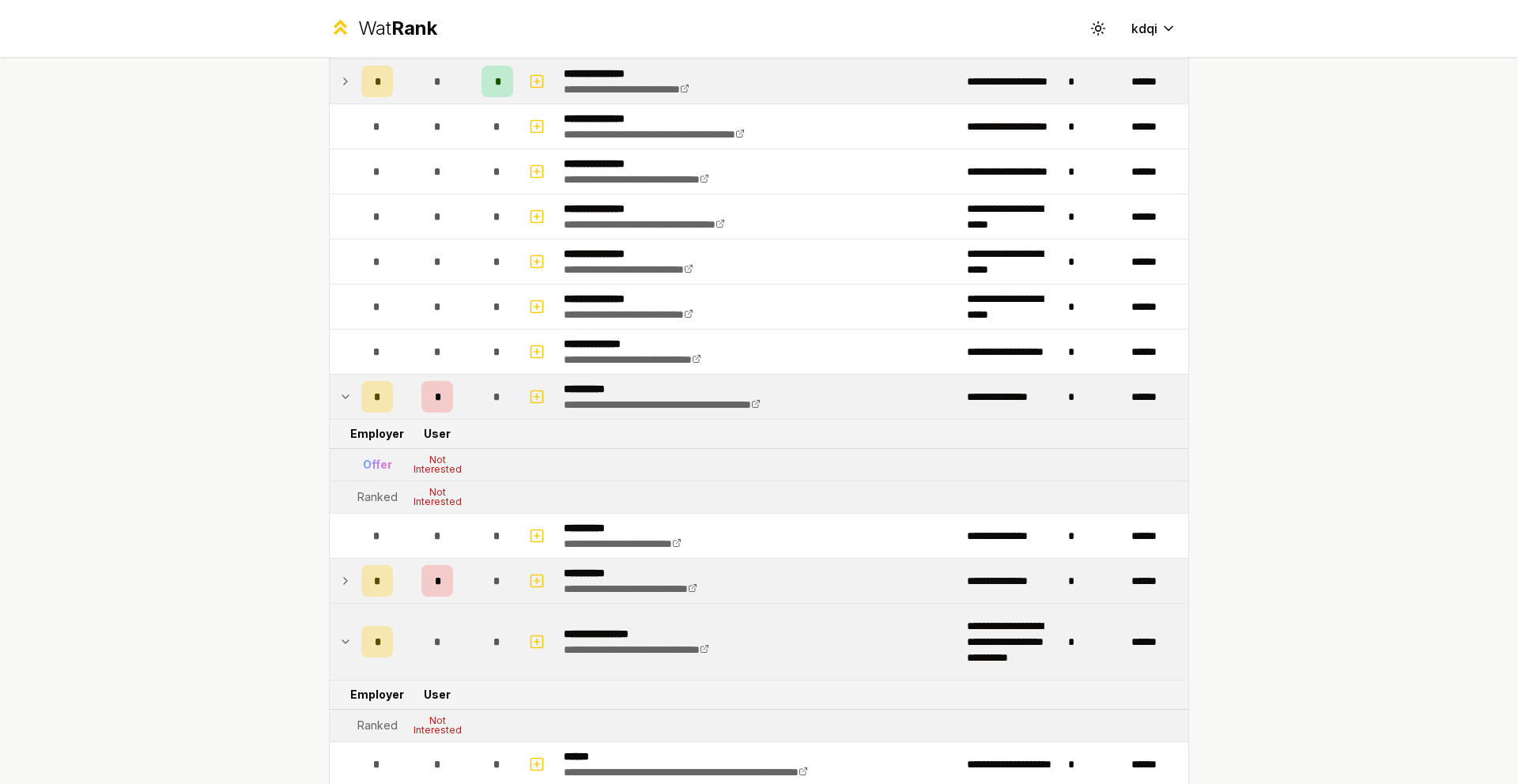
scroll to position [632, 0]
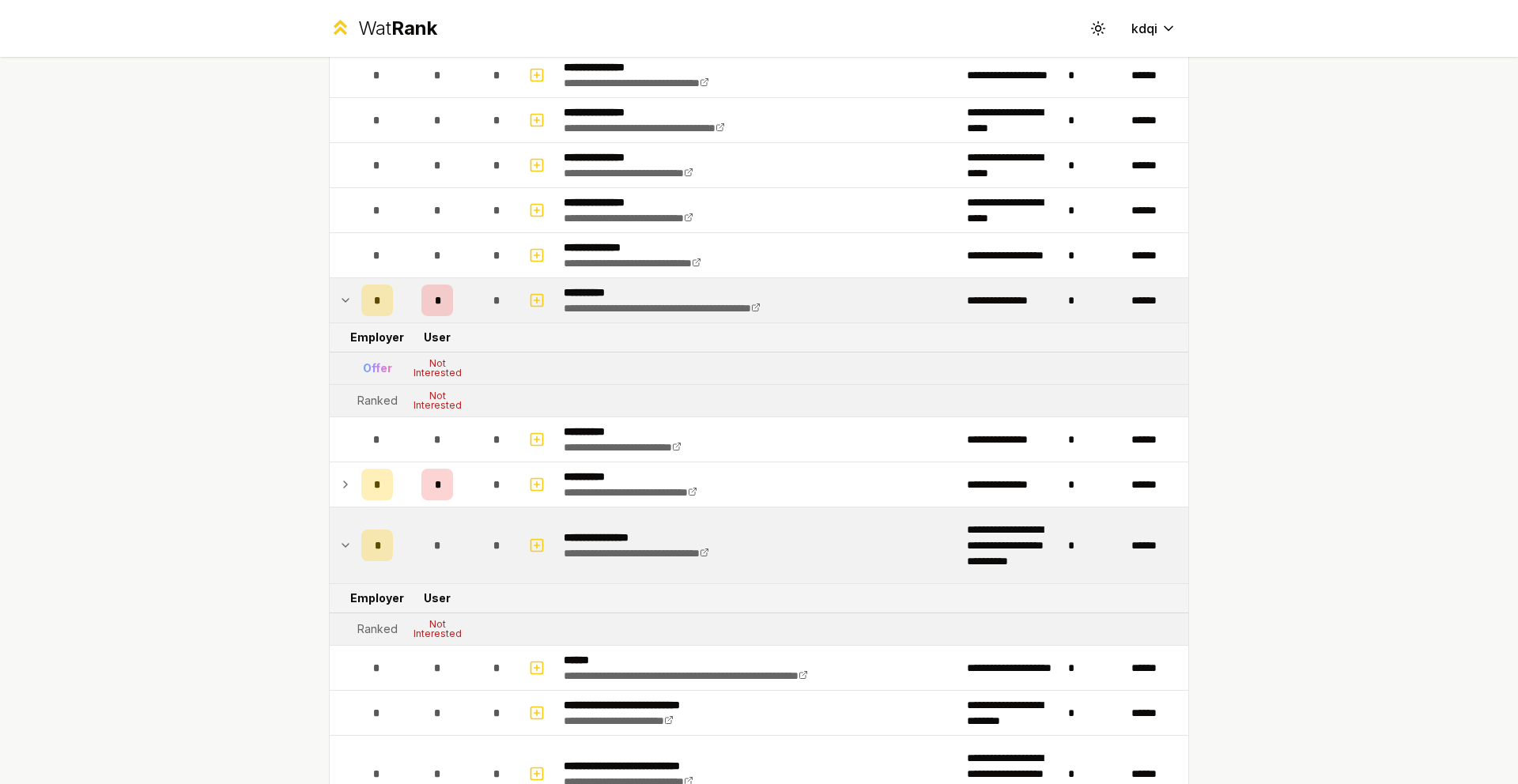
click at [346, 539] on td at bounding box center [342, 545] width 26 height 76
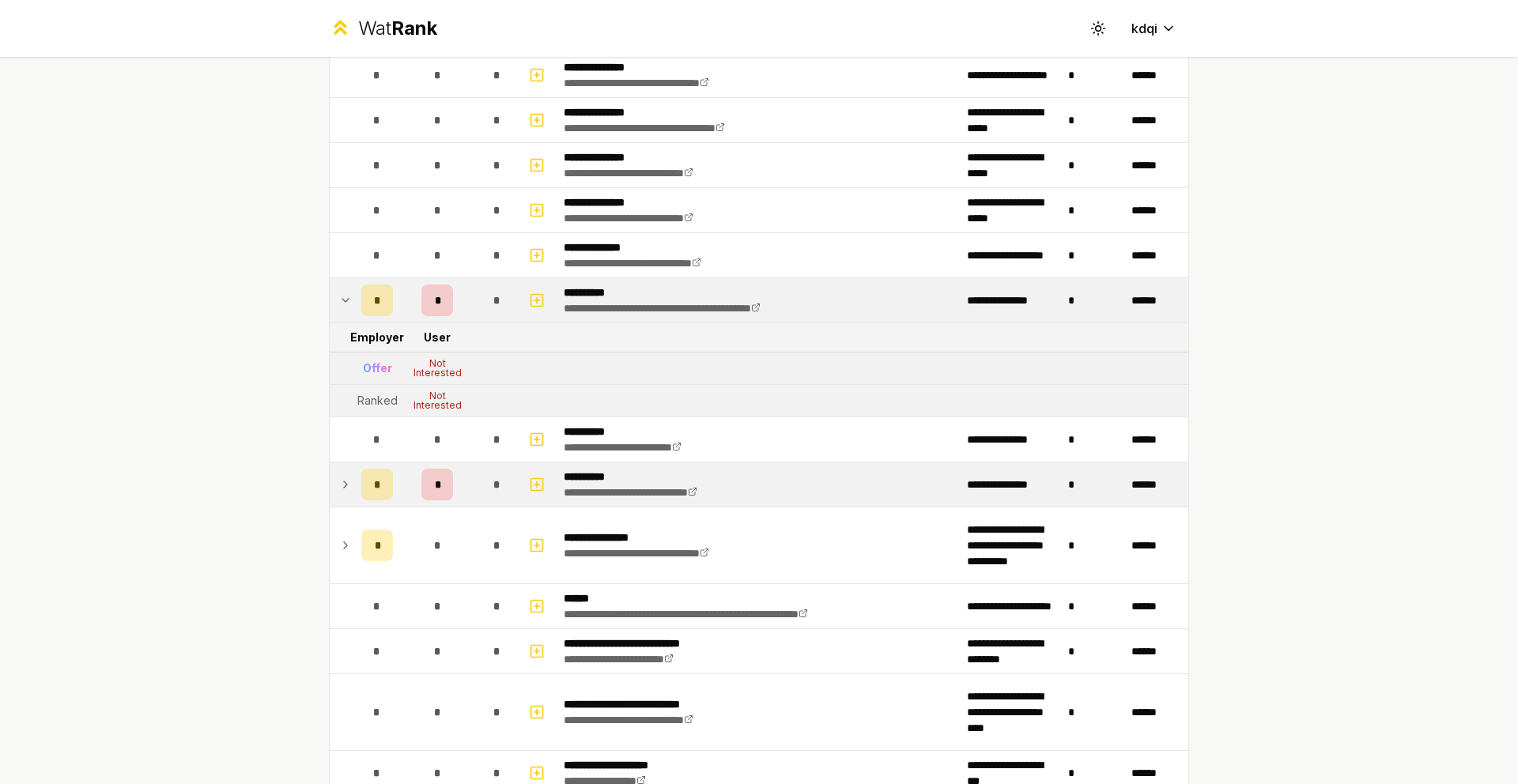
click at [340, 492] on icon at bounding box center [345, 484] width 13 height 19
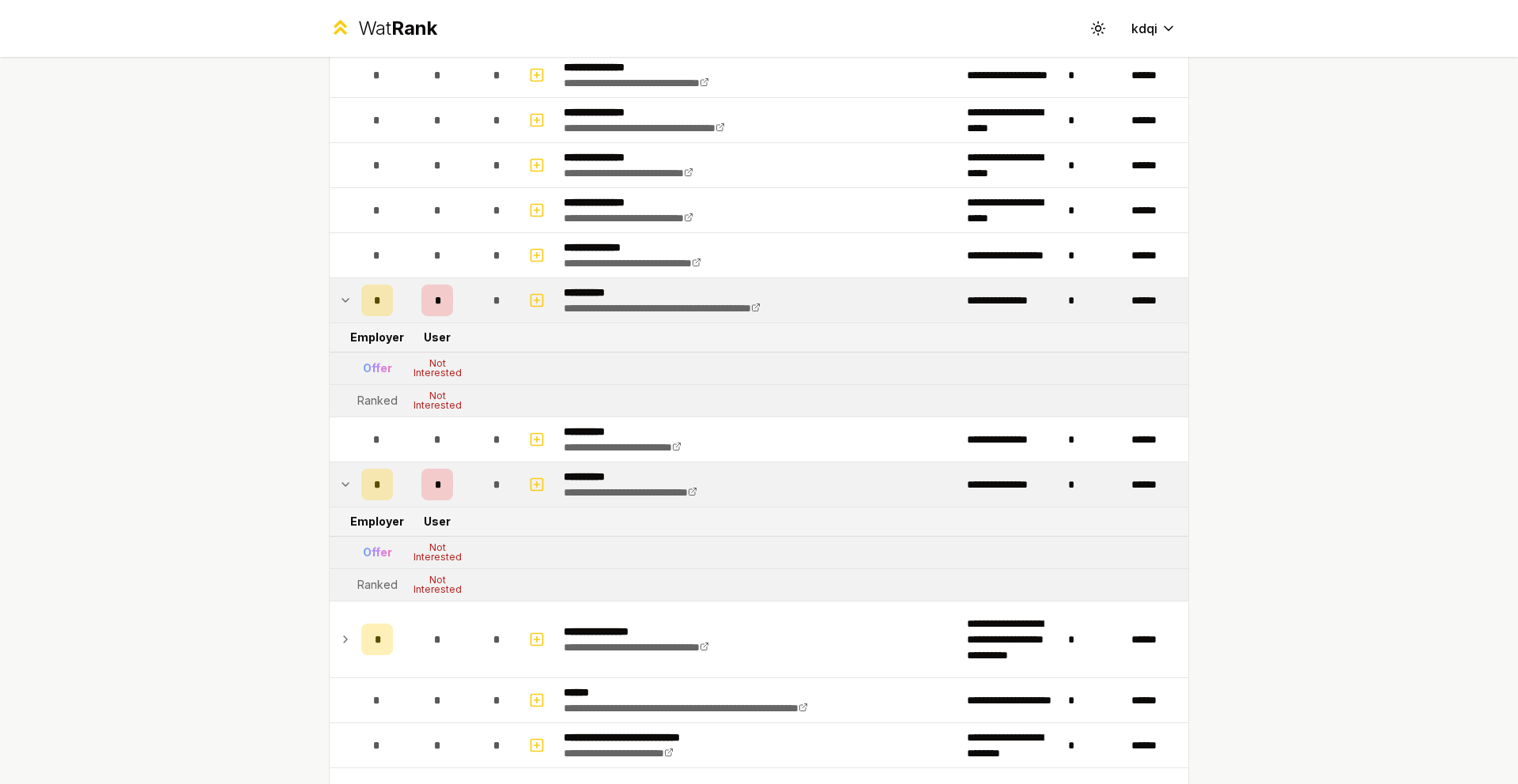
click at [343, 482] on icon at bounding box center [345, 484] width 13 height 19
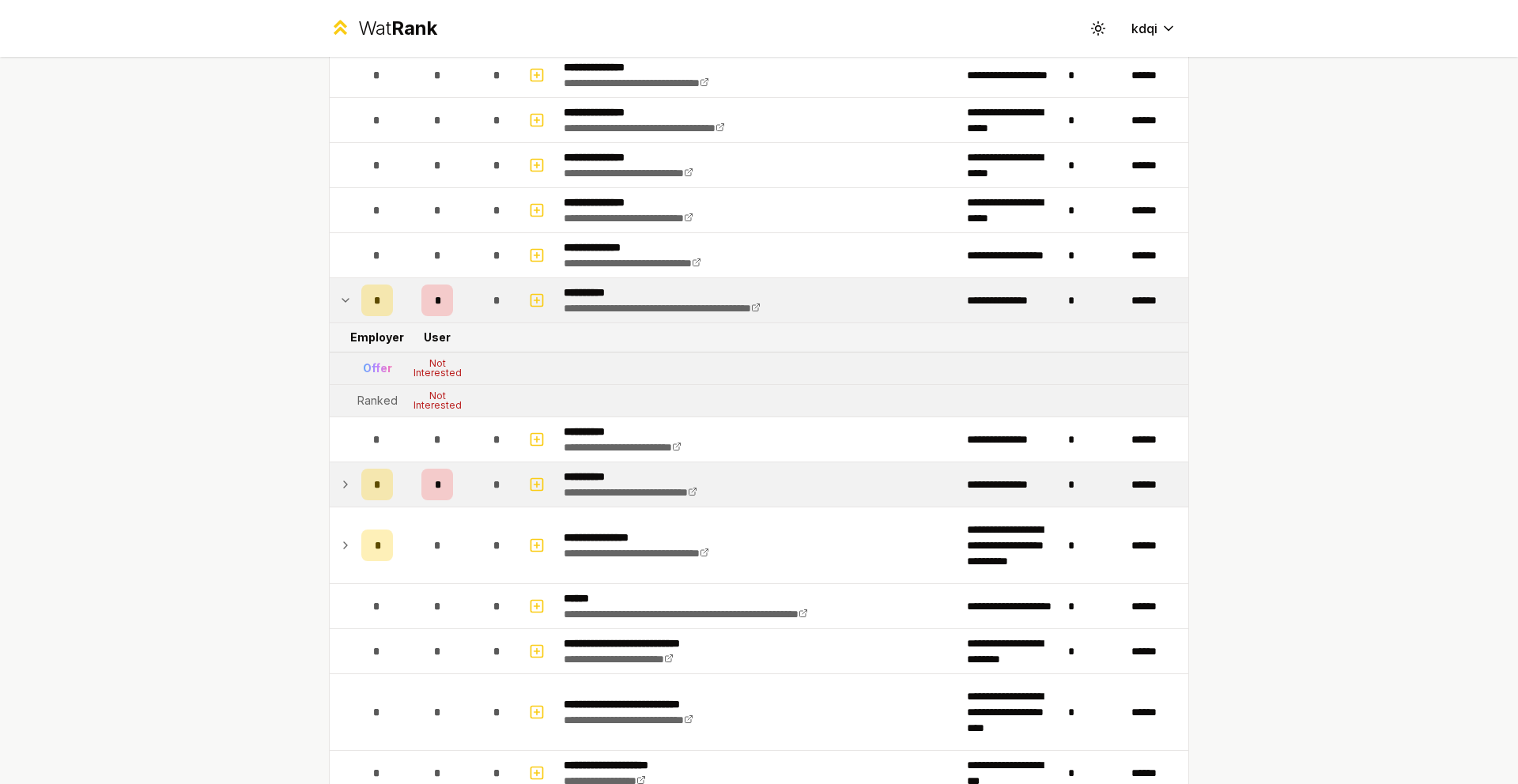
click at [340, 304] on icon at bounding box center [345, 299] width 13 height 19
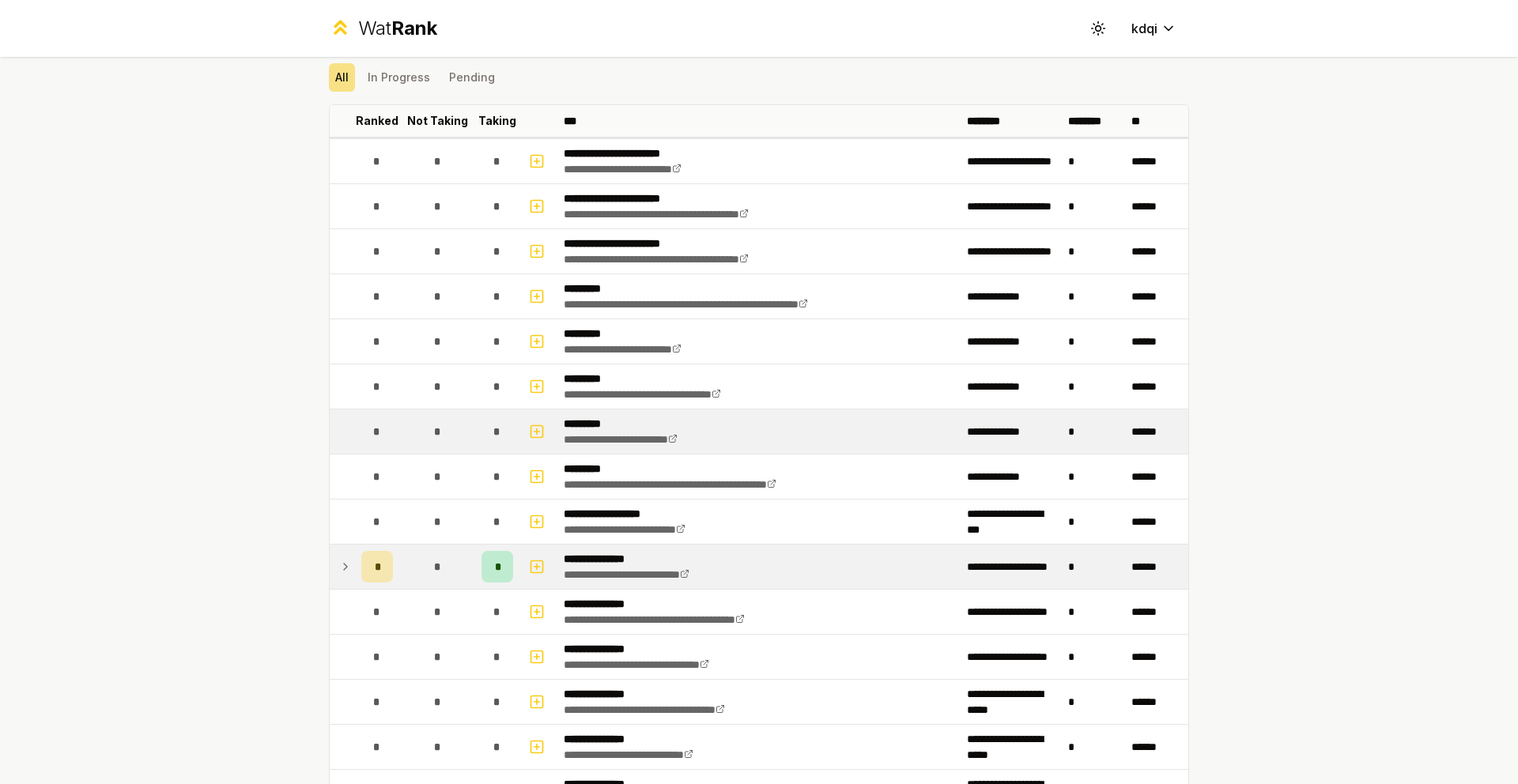
scroll to position [0, 0]
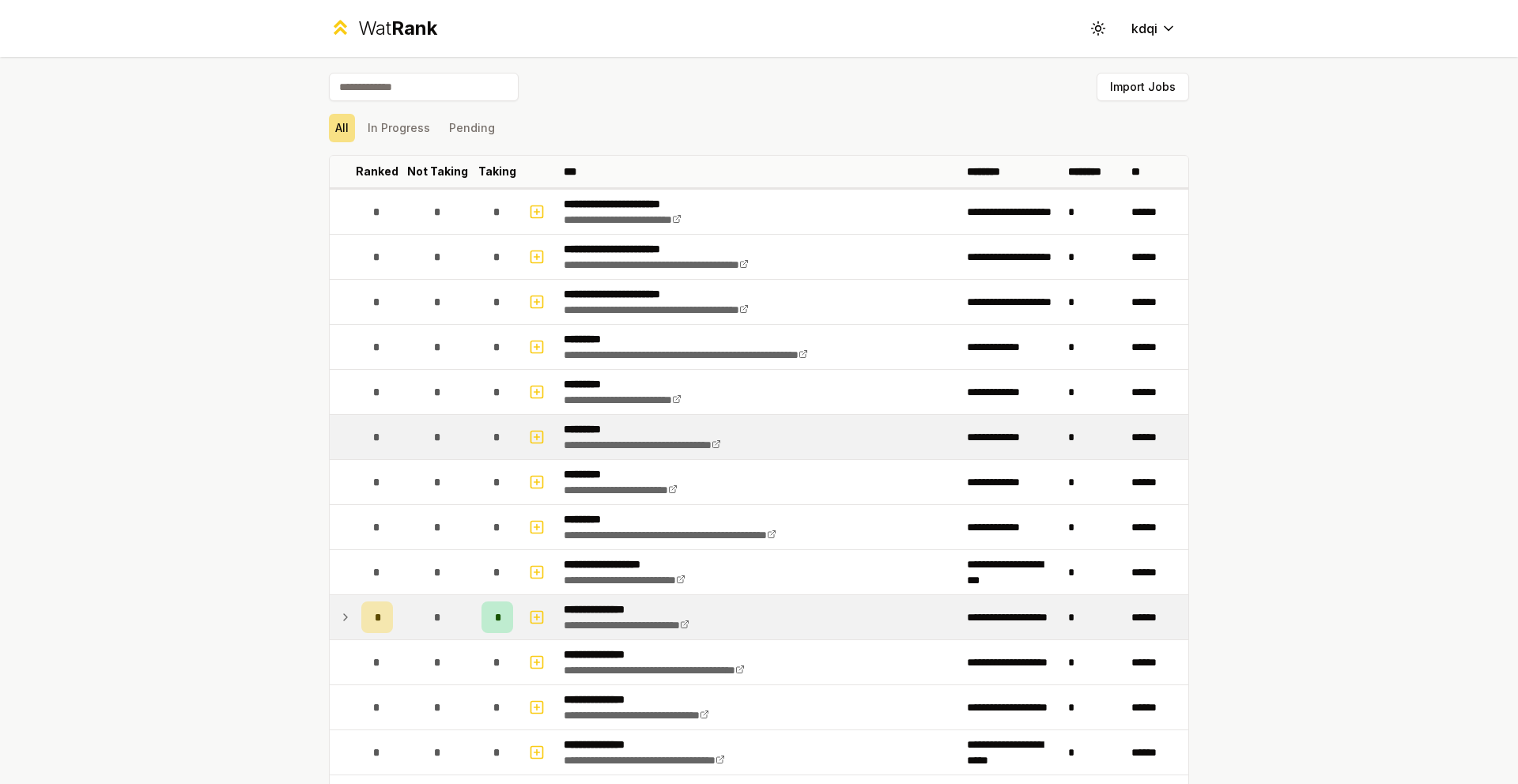
click at [336, 429] on td at bounding box center [342, 437] width 26 height 44
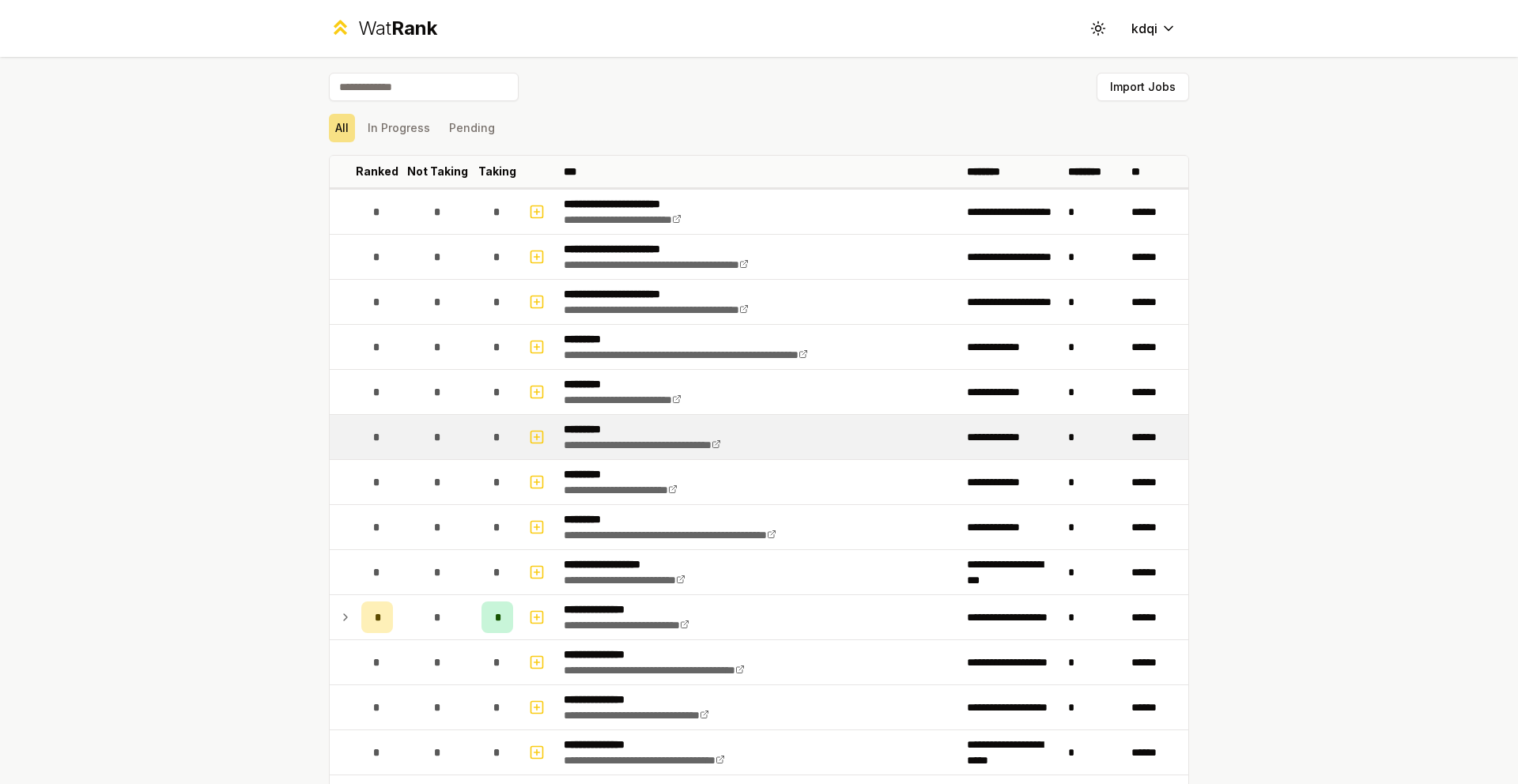
click at [399, 442] on td "*" at bounding box center [437, 437] width 76 height 44
click at [533, 436] on icon "button" at bounding box center [537, 437] width 16 height 19
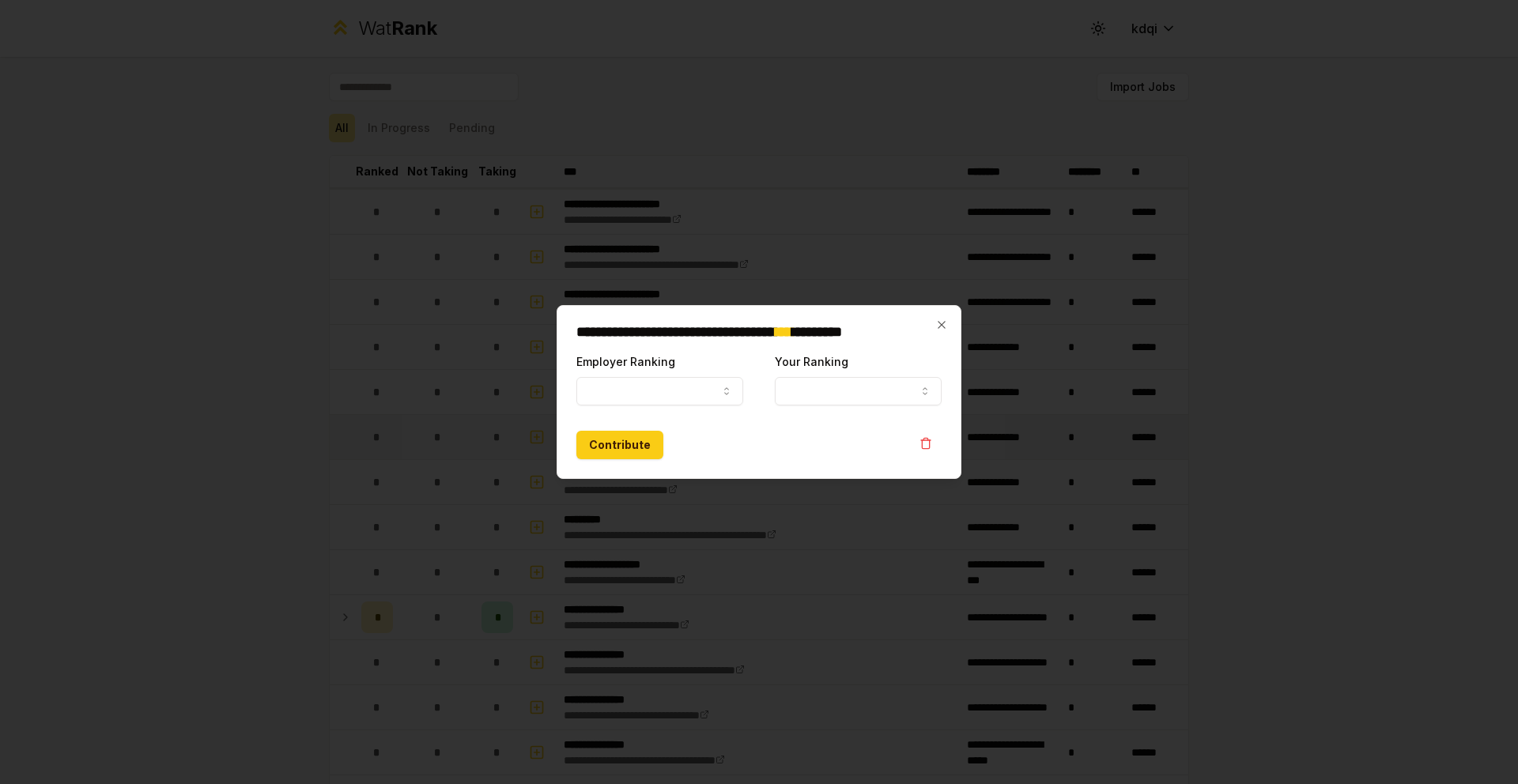
select select
click at [664, 404] on form "**********" at bounding box center [759, 405] width 365 height 108
click at [663, 392] on button "Employer Ranking" at bounding box center [659, 391] width 167 height 28
select select "*****"
click at [656, 384] on button "Offer" at bounding box center [659, 391] width 167 height 28
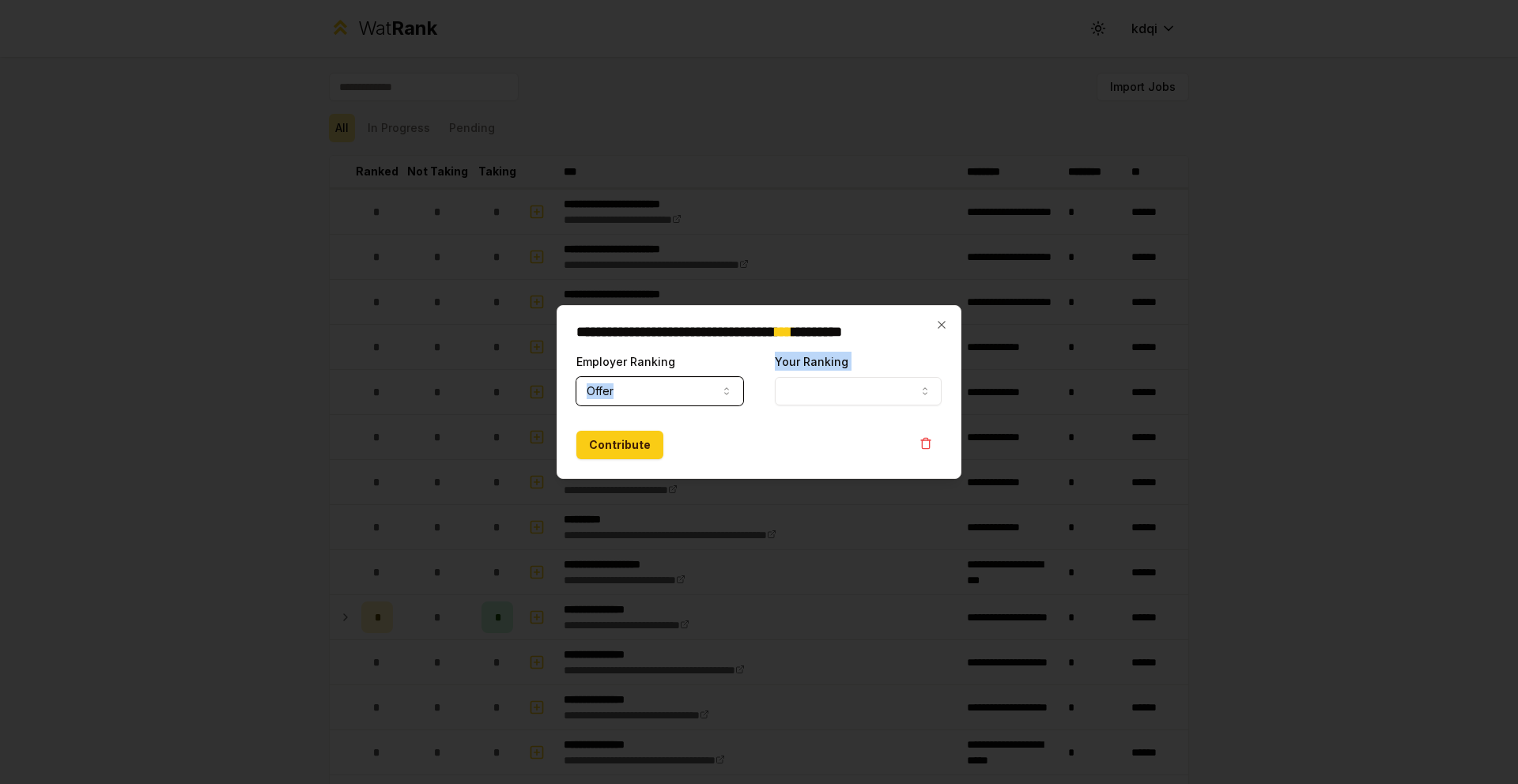
click at [839, 391] on button "Your Ranking" at bounding box center [858, 391] width 167 height 28
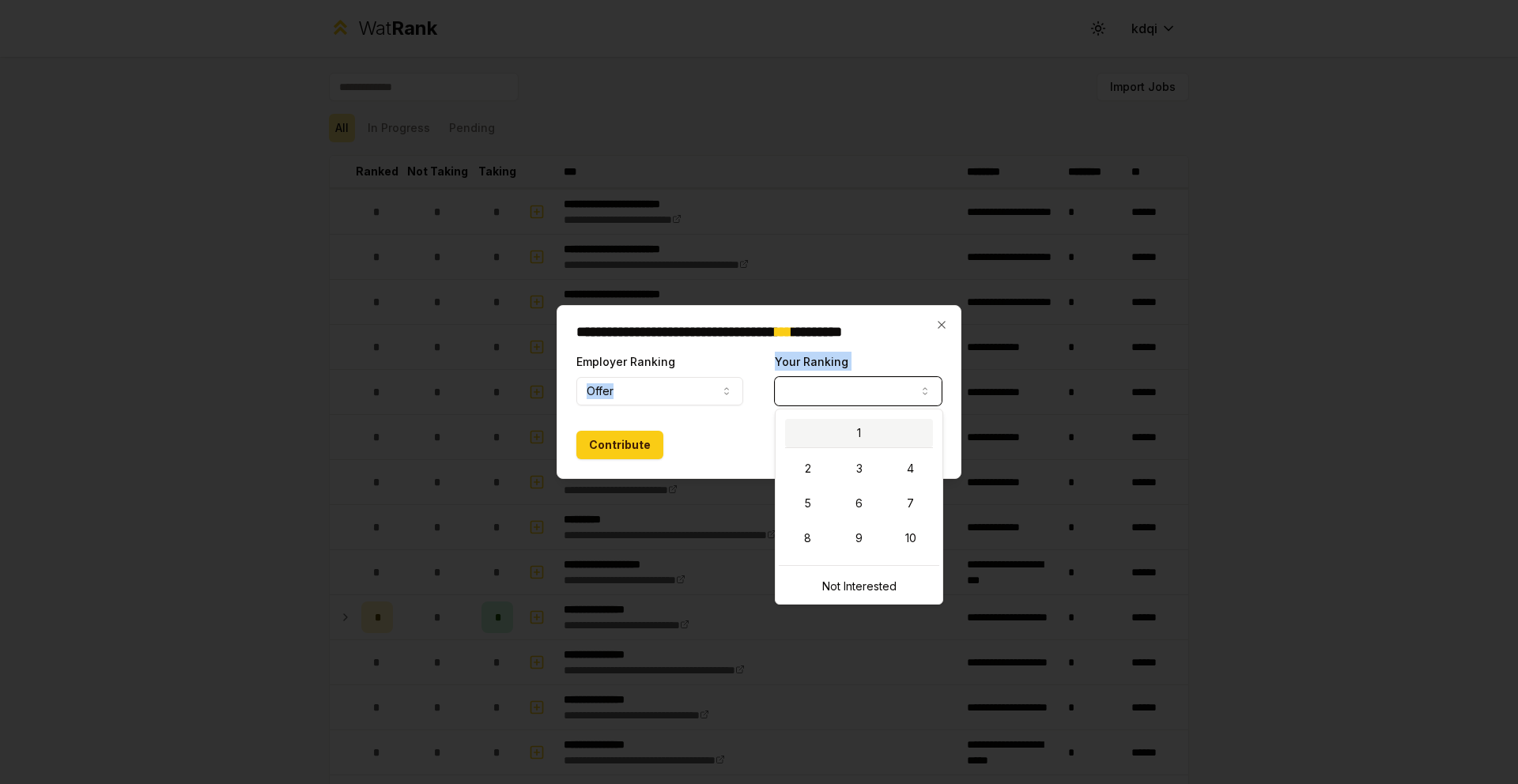
select select "*"
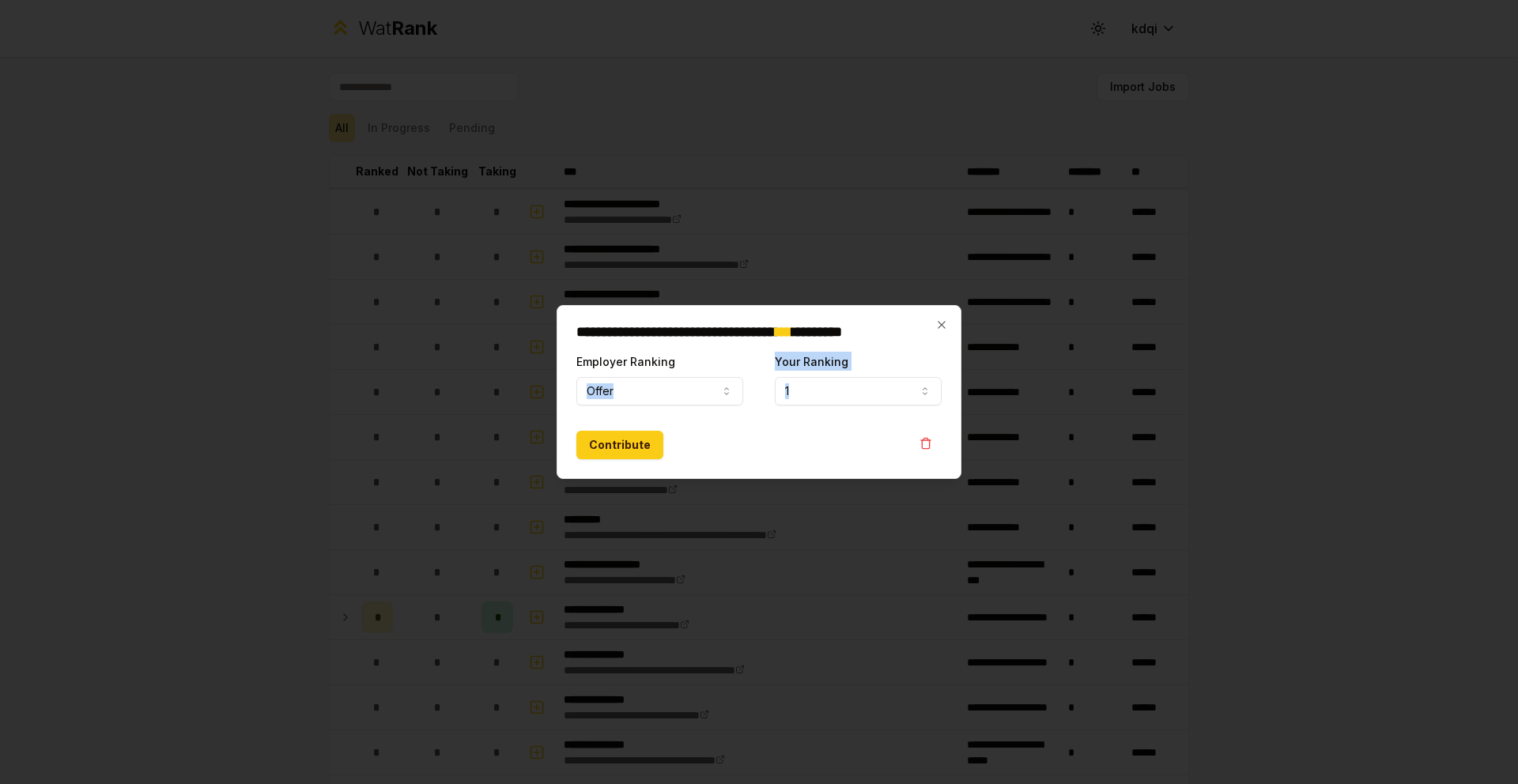
drag, startPoint x: 621, startPoint y: 446, endPoint x: 795, endPoint y: 444, distance: 174.0
click at [795, 444] on div "Contribute" at bounding box center [759, 444] width 365 height 28
click at [627, 446] on button "Contribute" at bounding box center [619, 444] width 87 height 28
